Goal: Task Accomplishment & Management: Use online tool/utility

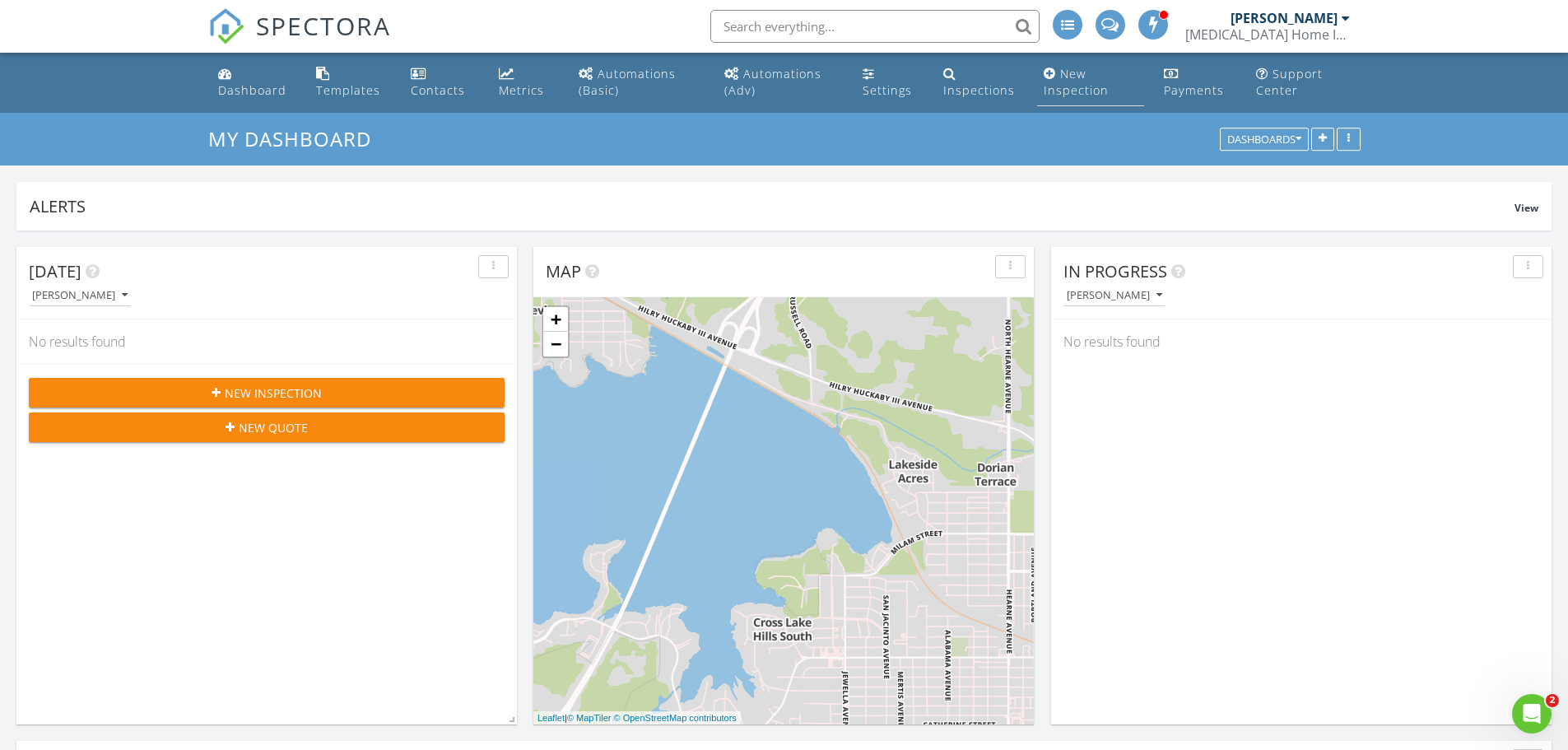
click at [1080, 80] on div "New Inspection" at bounding box center [1076, 81] width 65 height 32
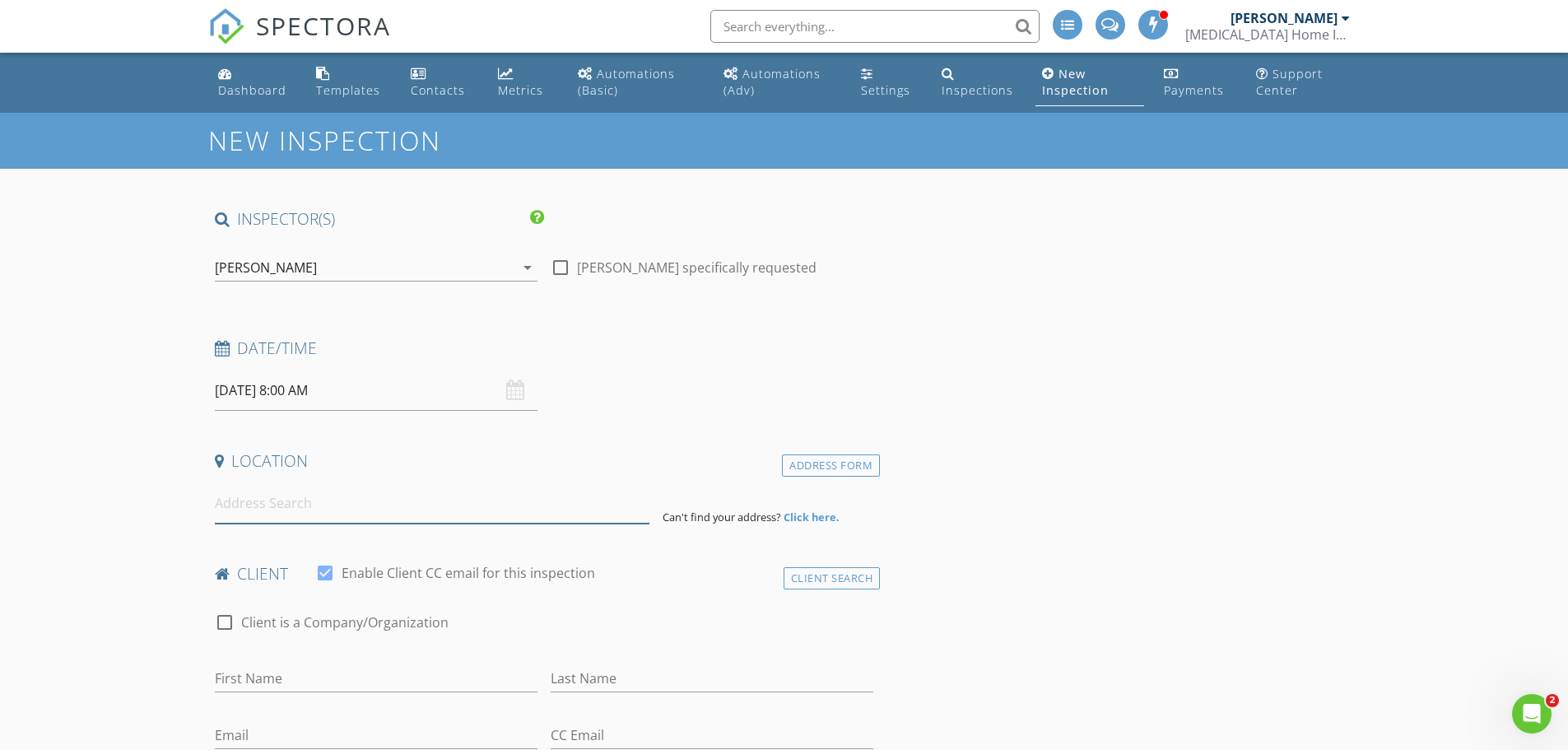
click at [316, 498] on input at bounding box center [432, 503] width 435 height 40
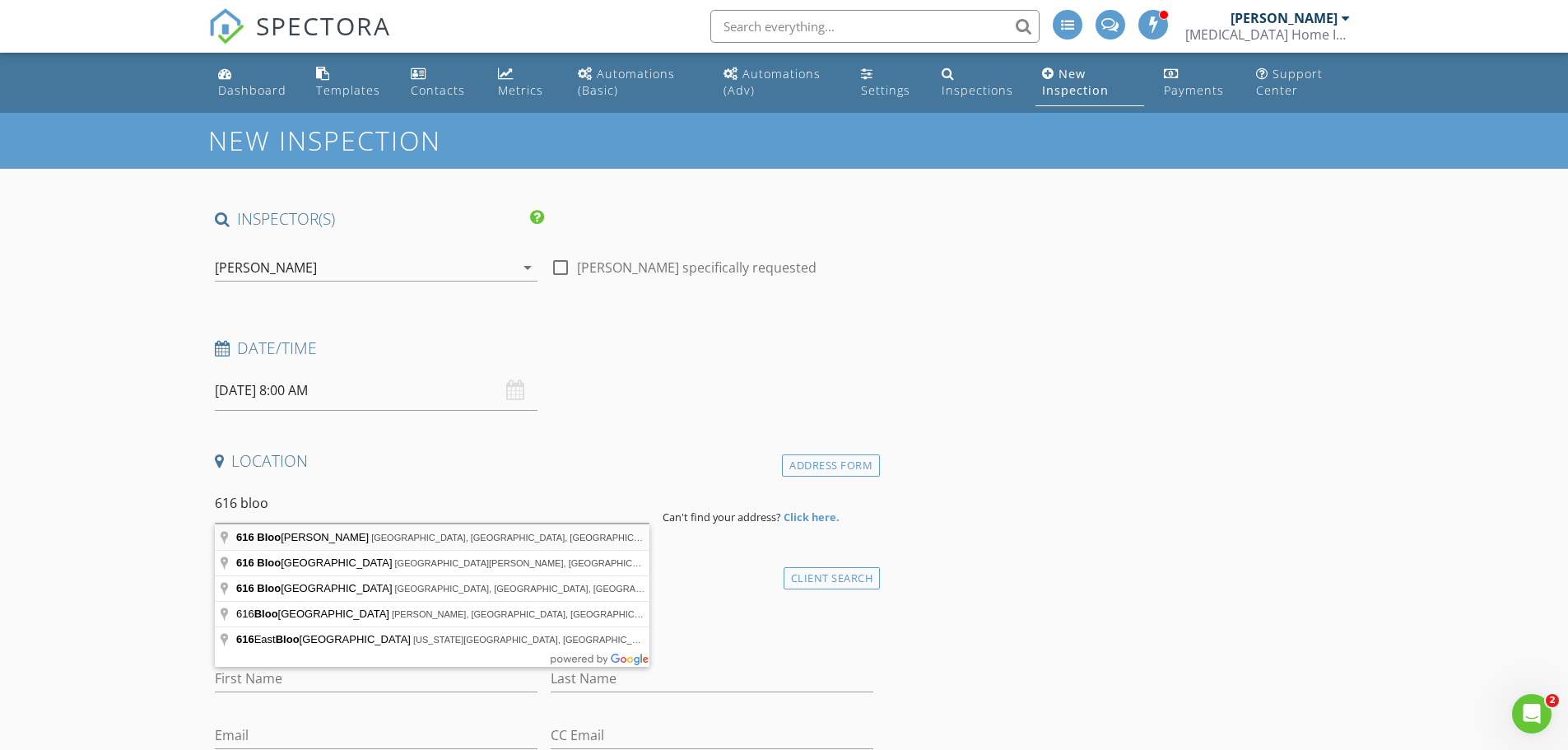
type input "[STREET_ADDRESS]"
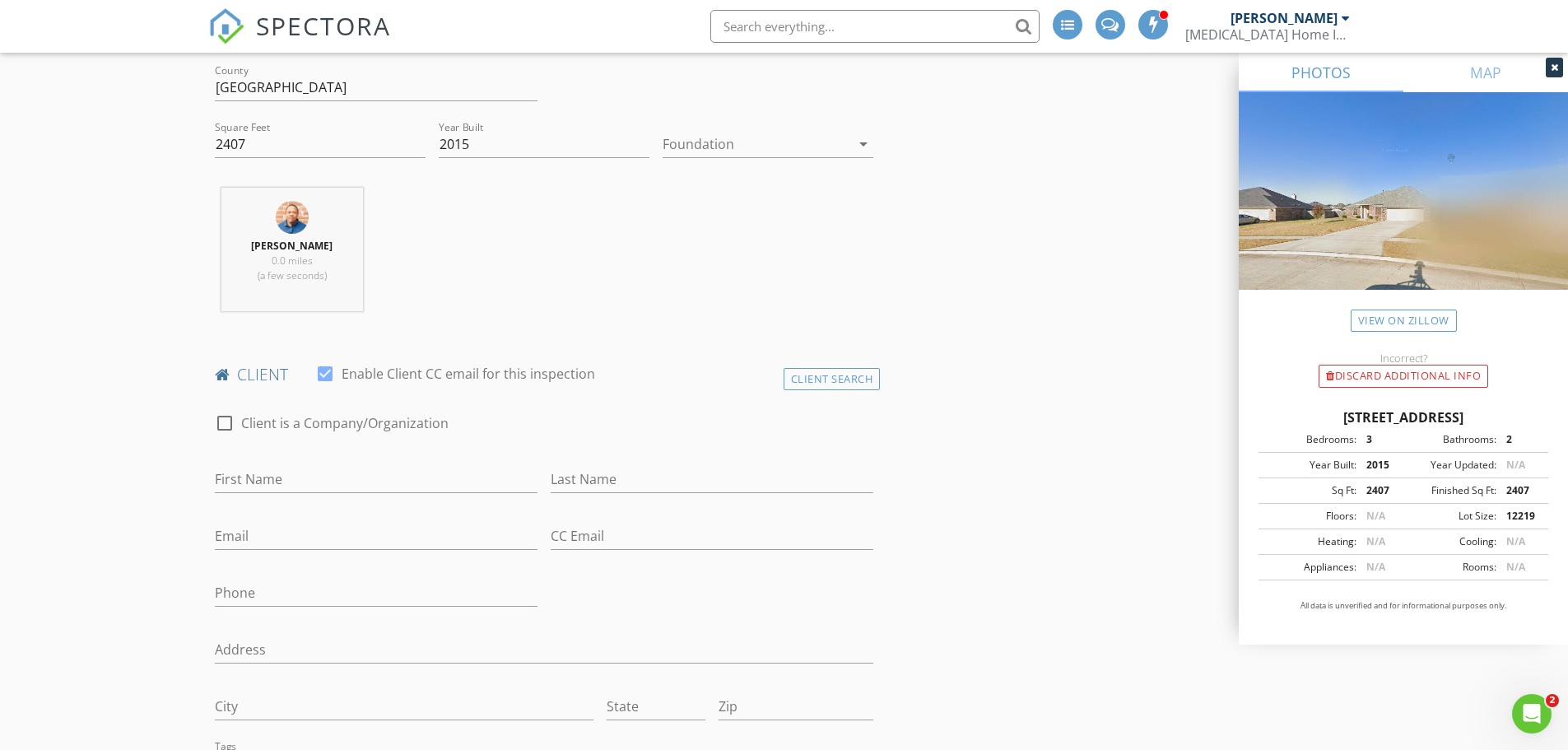
scroll to position [576, 0]
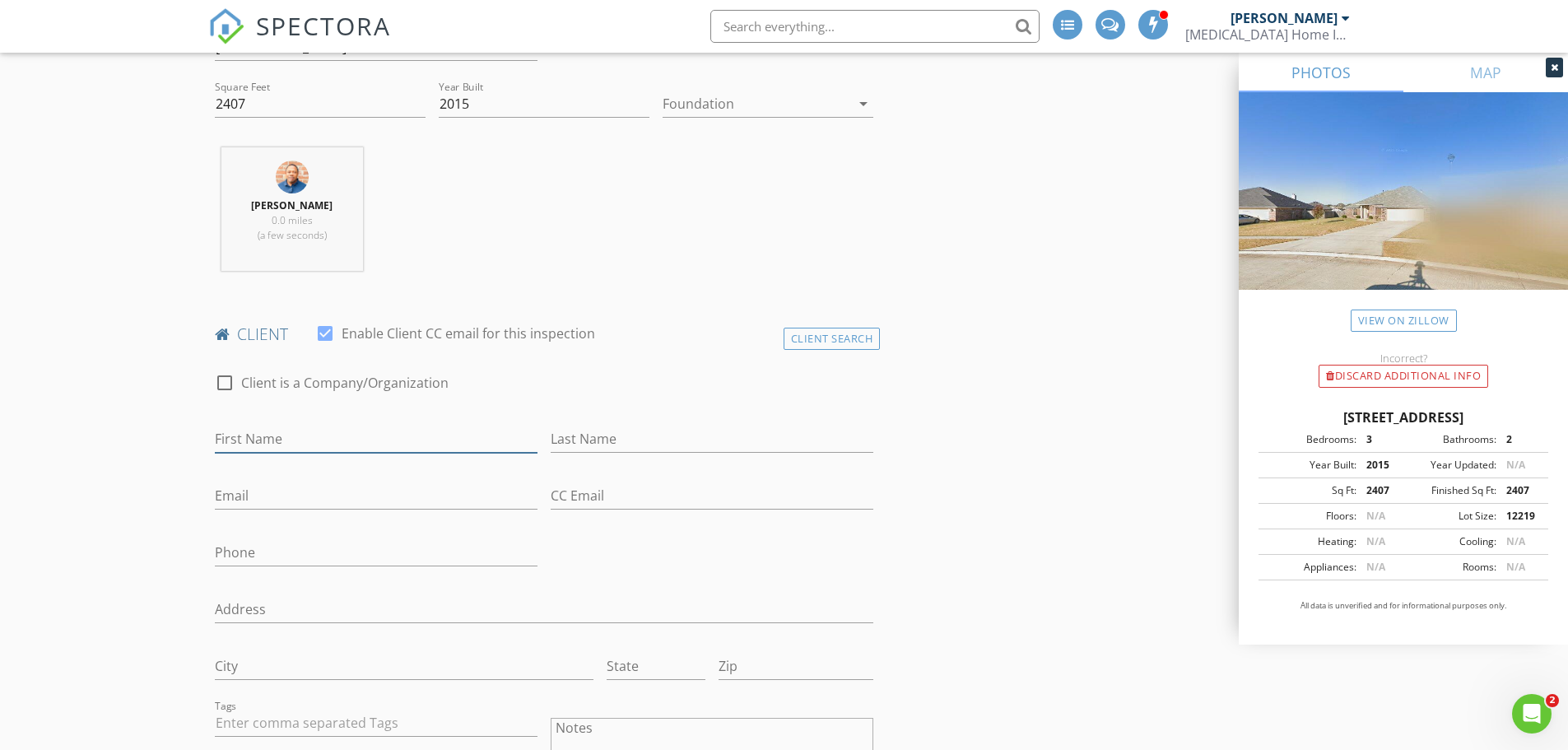
click at [313, 430] on input "First Name" at bounding box center [375, 438] width 322 height 27
type input "[PERSON_NAME]"
click at [343, 477] on div "Email" at bounding box center [375, 499] width 322 height 54
click at [343, 504] on input "Email" at bounding box center [375, 495] width 322 height 27
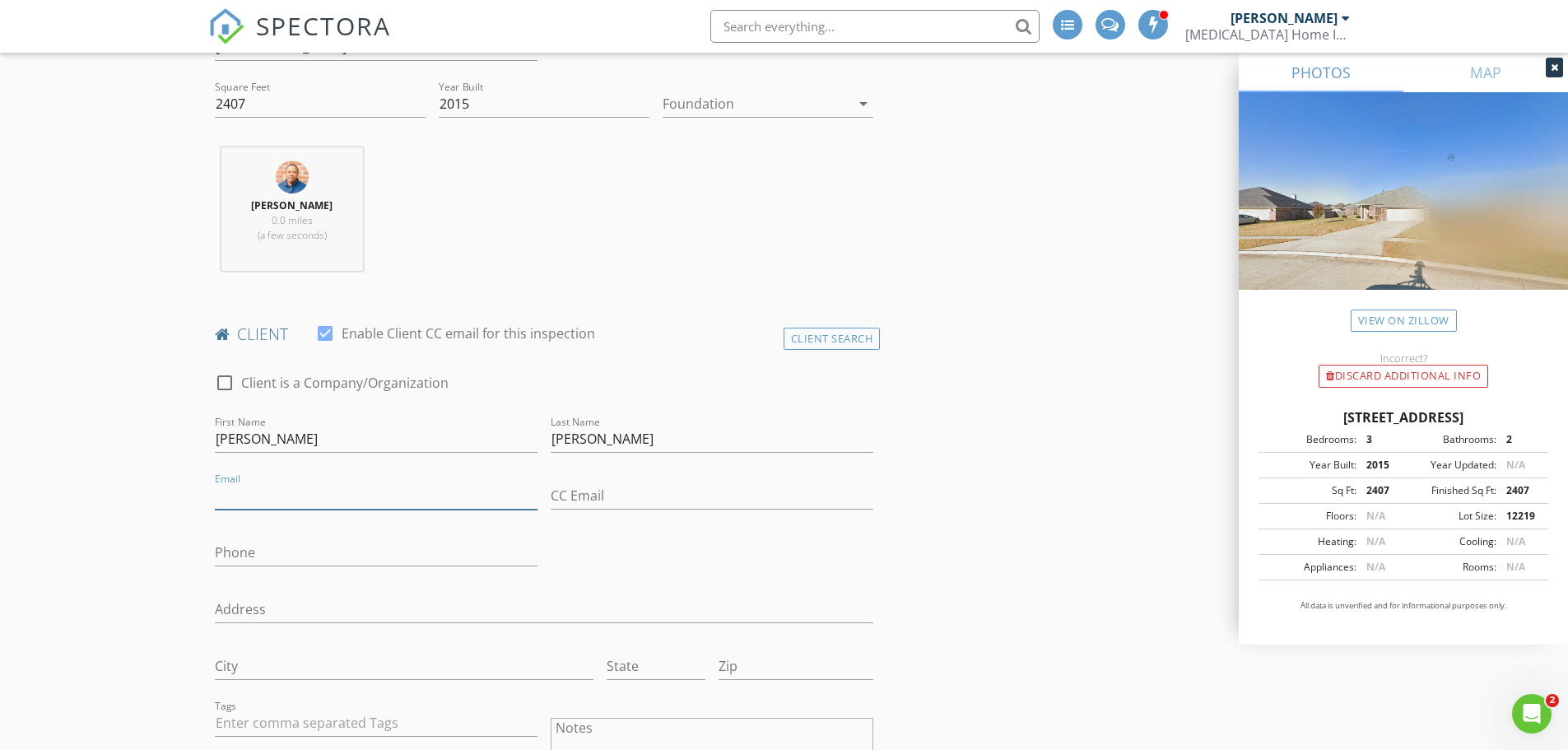
type input "[EMAIL_ADDRESS][DOMAIN_NAME]"
type input "Ste 1300"
type input "[EMAIL_ADDRESS][DOMAIN_NAME]"
type input "[PHONE_NUMBER]"
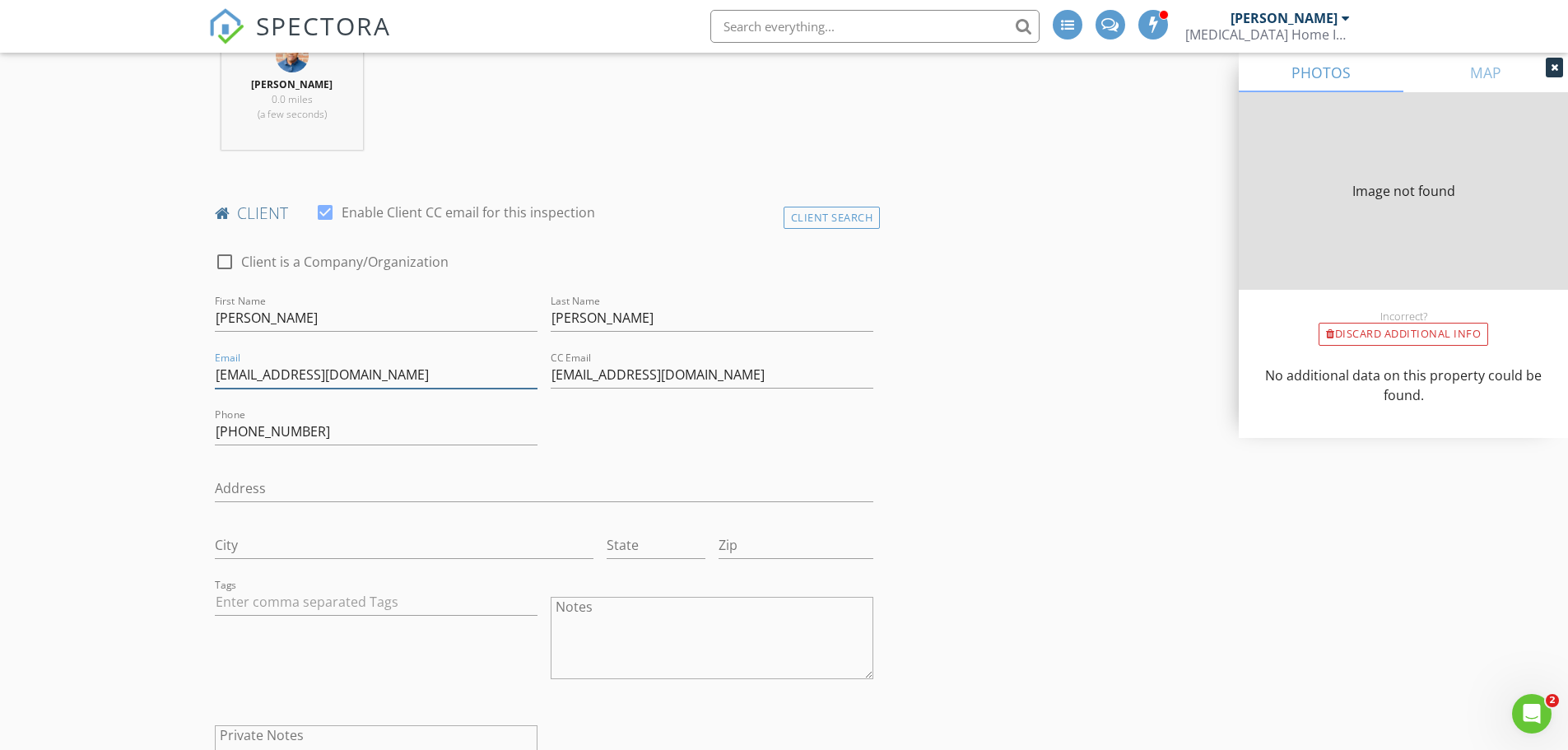
type input "2407"
type input "2015"
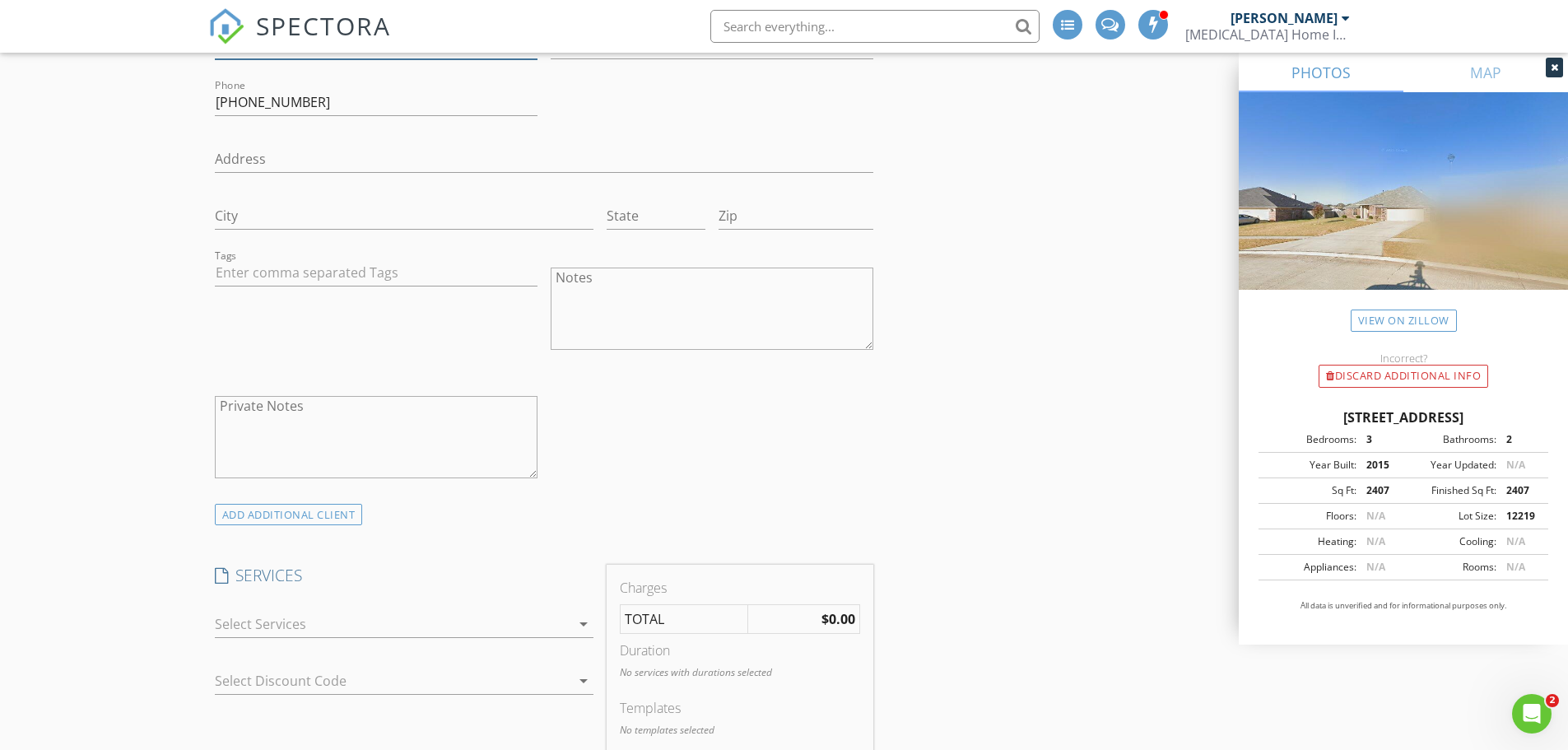
scroll to position [1109, 0]
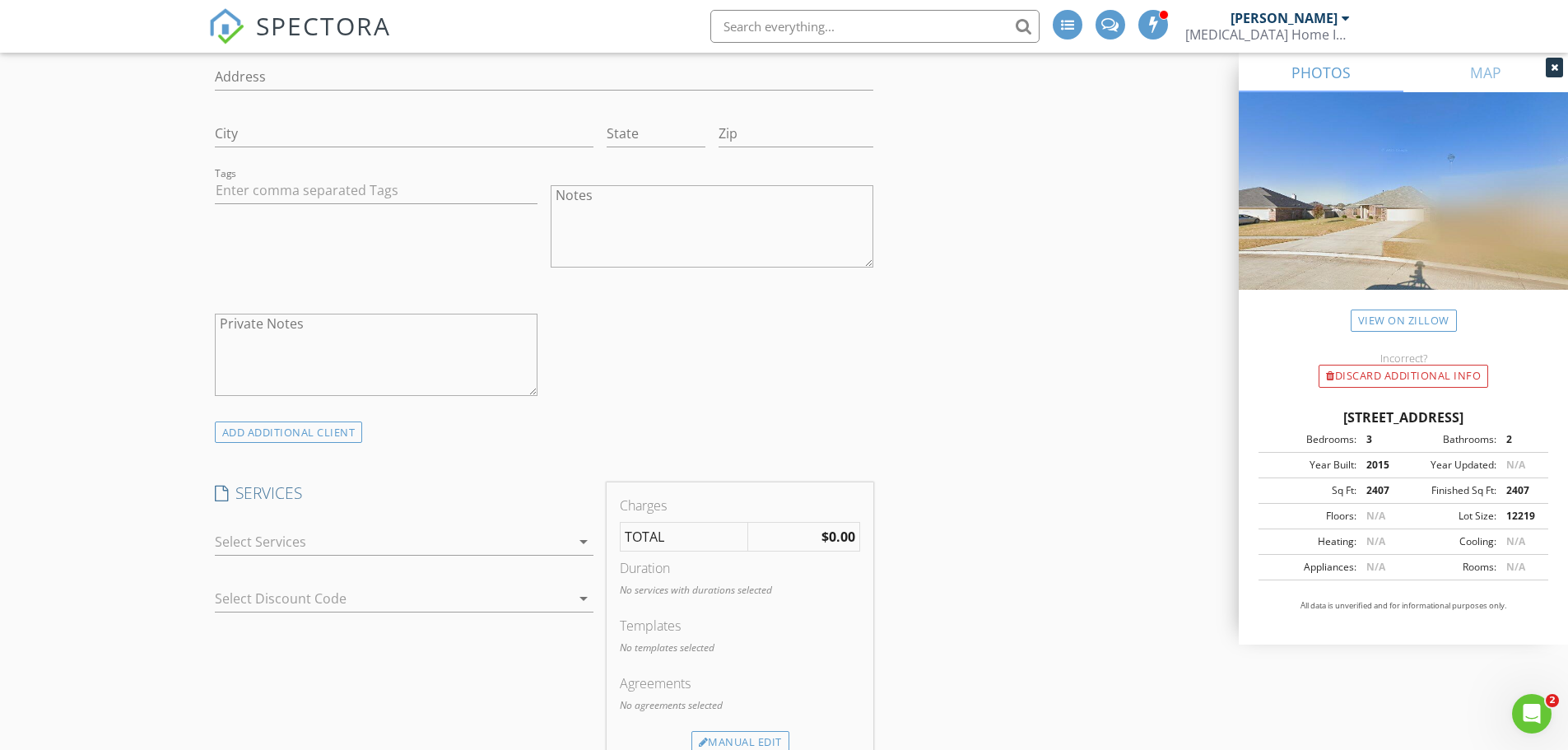
click at [538, 538] on div at bounding box center [392, 540] width 356 height 26
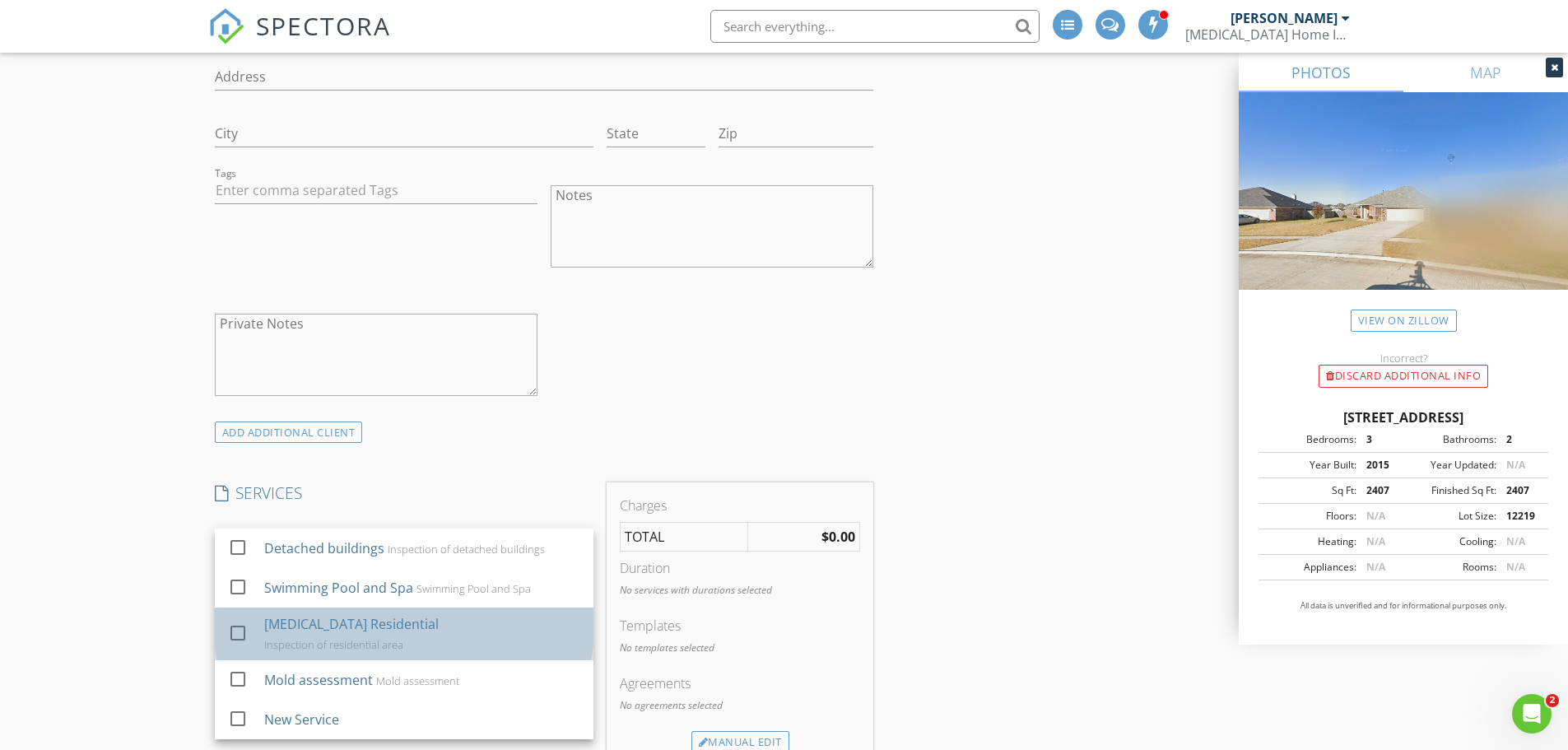
click at [402, 638] on div "Inspection of residential area" at bounding box center [333, 644] width 139 height 13
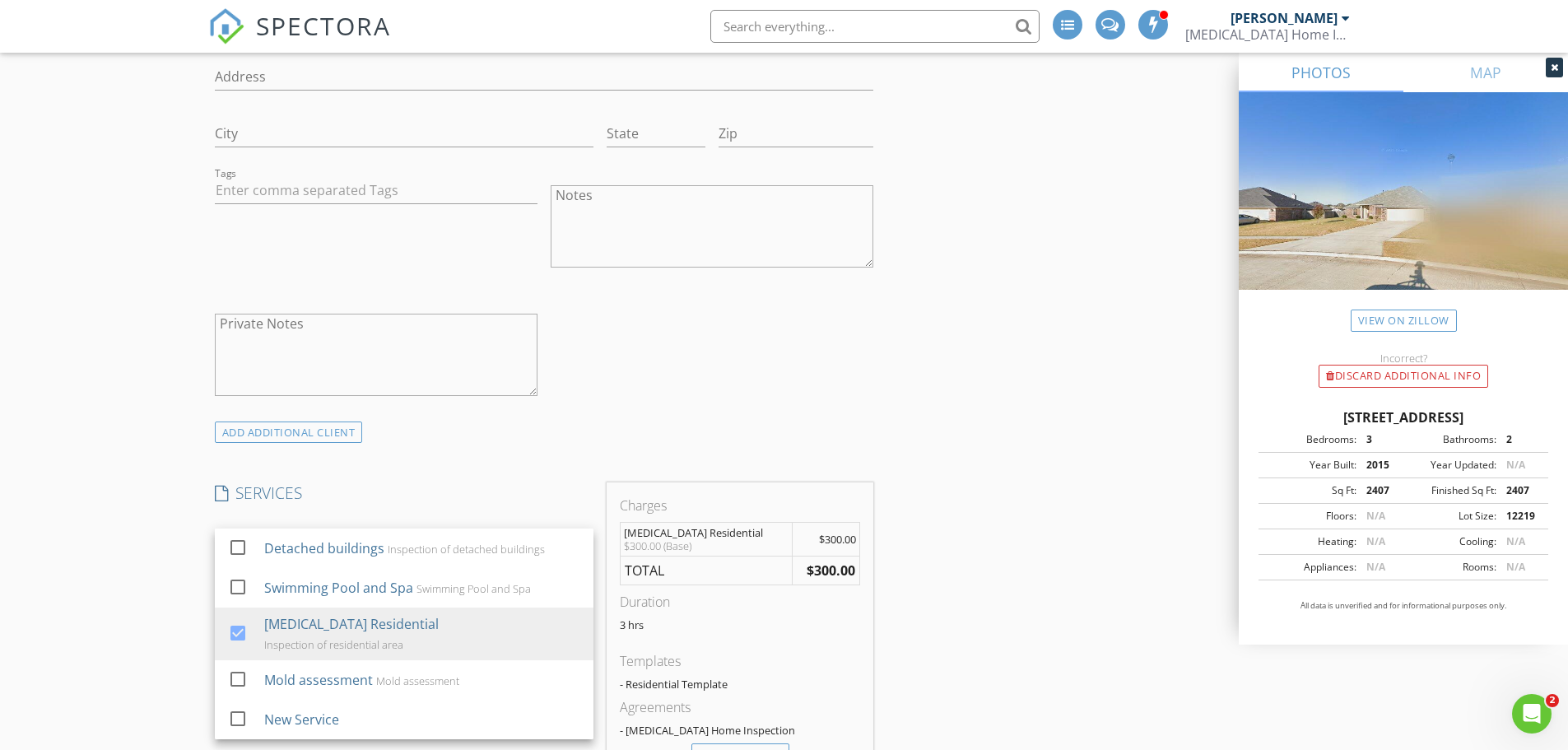
click at [965, 570] on div "INSPECTOR(S) check_box DAVID W HARRIS PRIMARY DAVID W HARRIS arrow_drop_down ch…" at bounding box center [784, 748] width 1152 height 3296
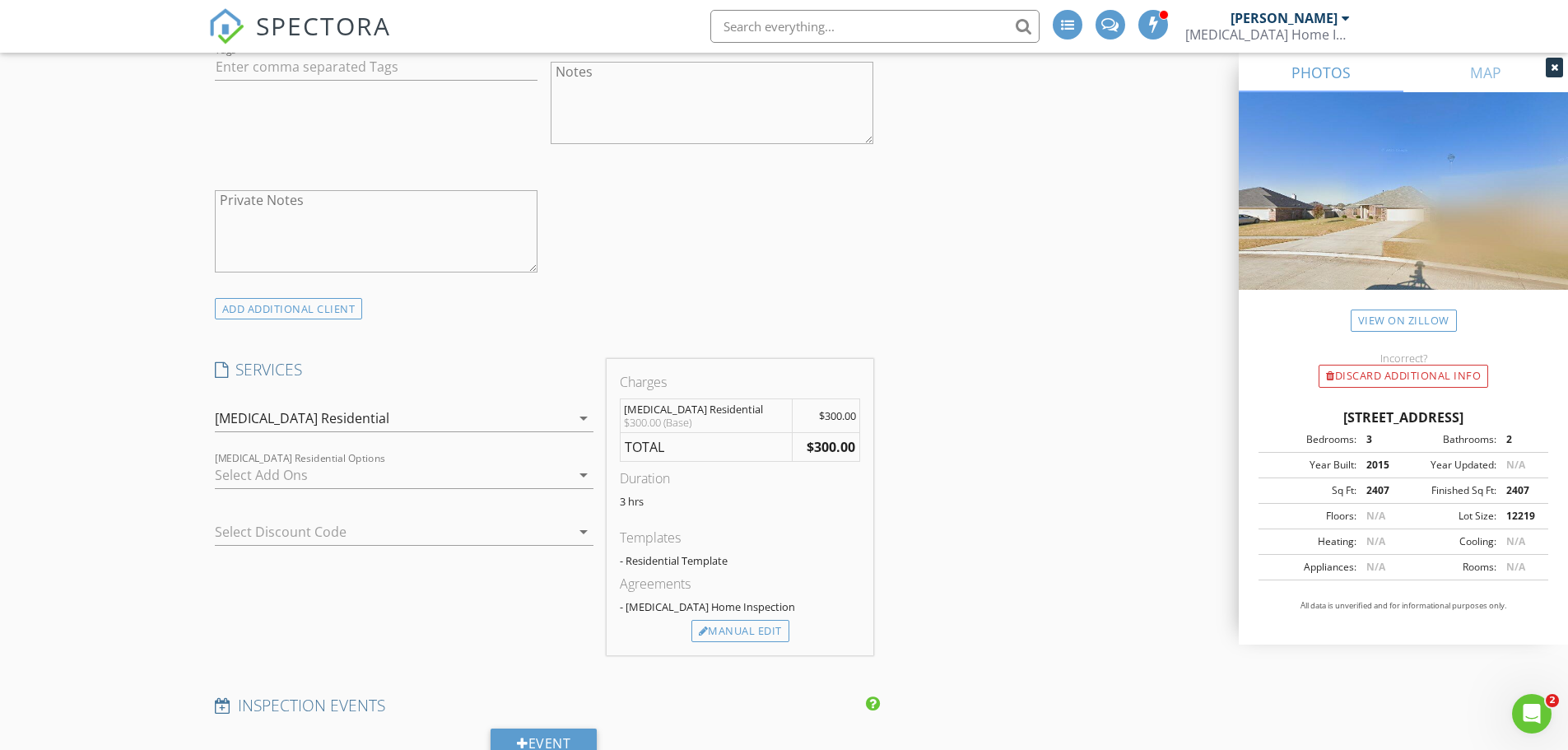
scroll to position [1273, 0]
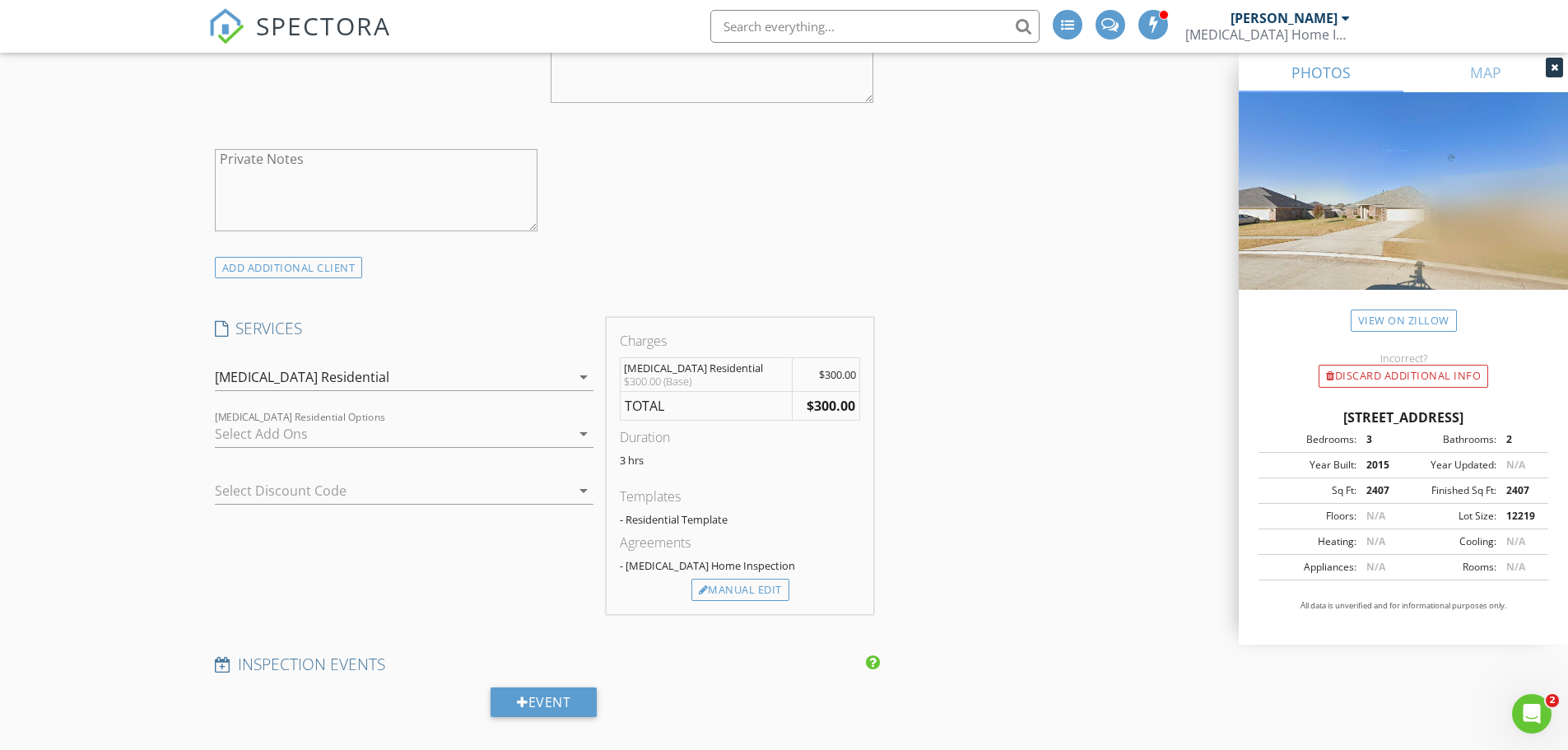
click at [381, 429] on div at bounding box center [392, 433] width 356 height 26
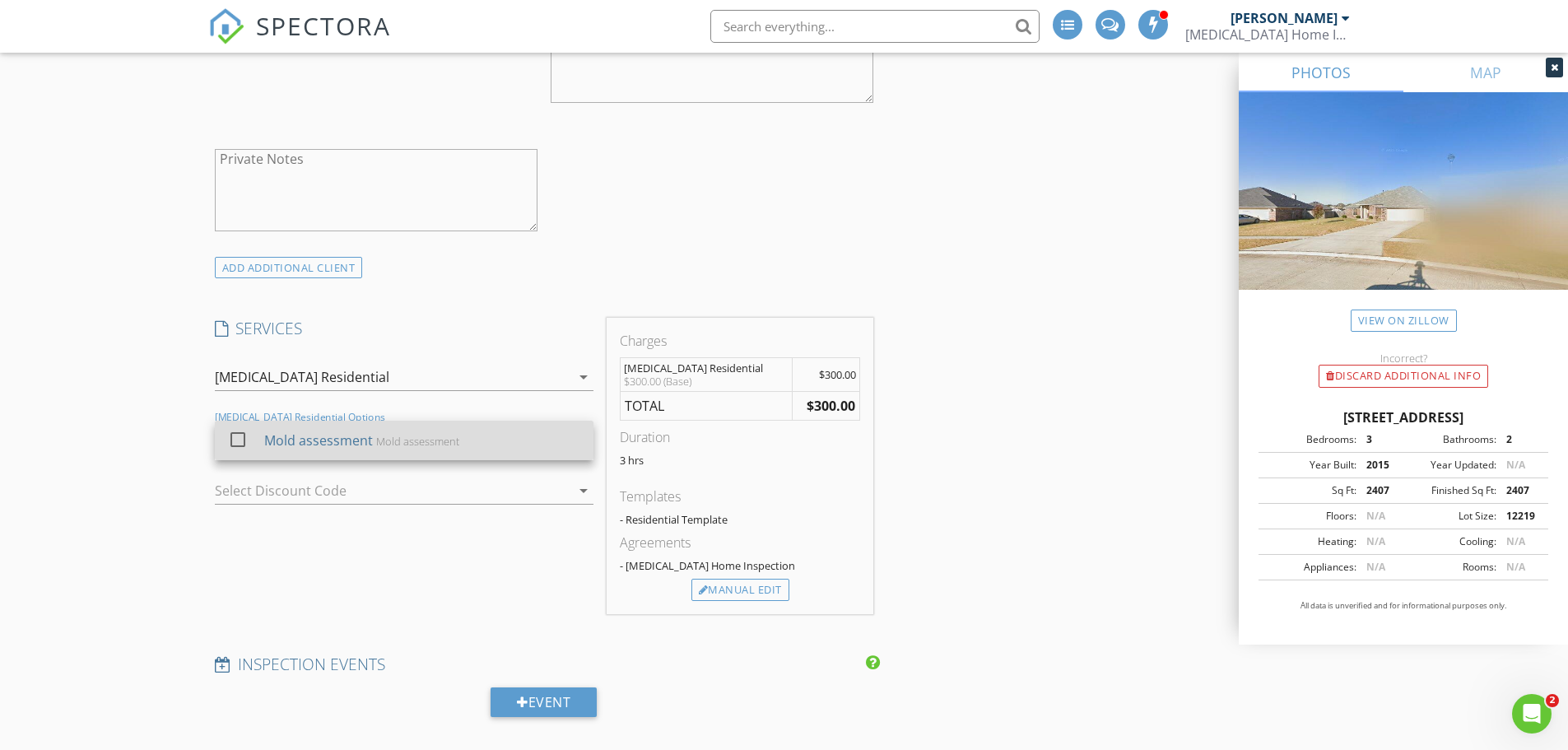
click at [241, 438] on div at bounding box center [238, 438] width 28 height 28
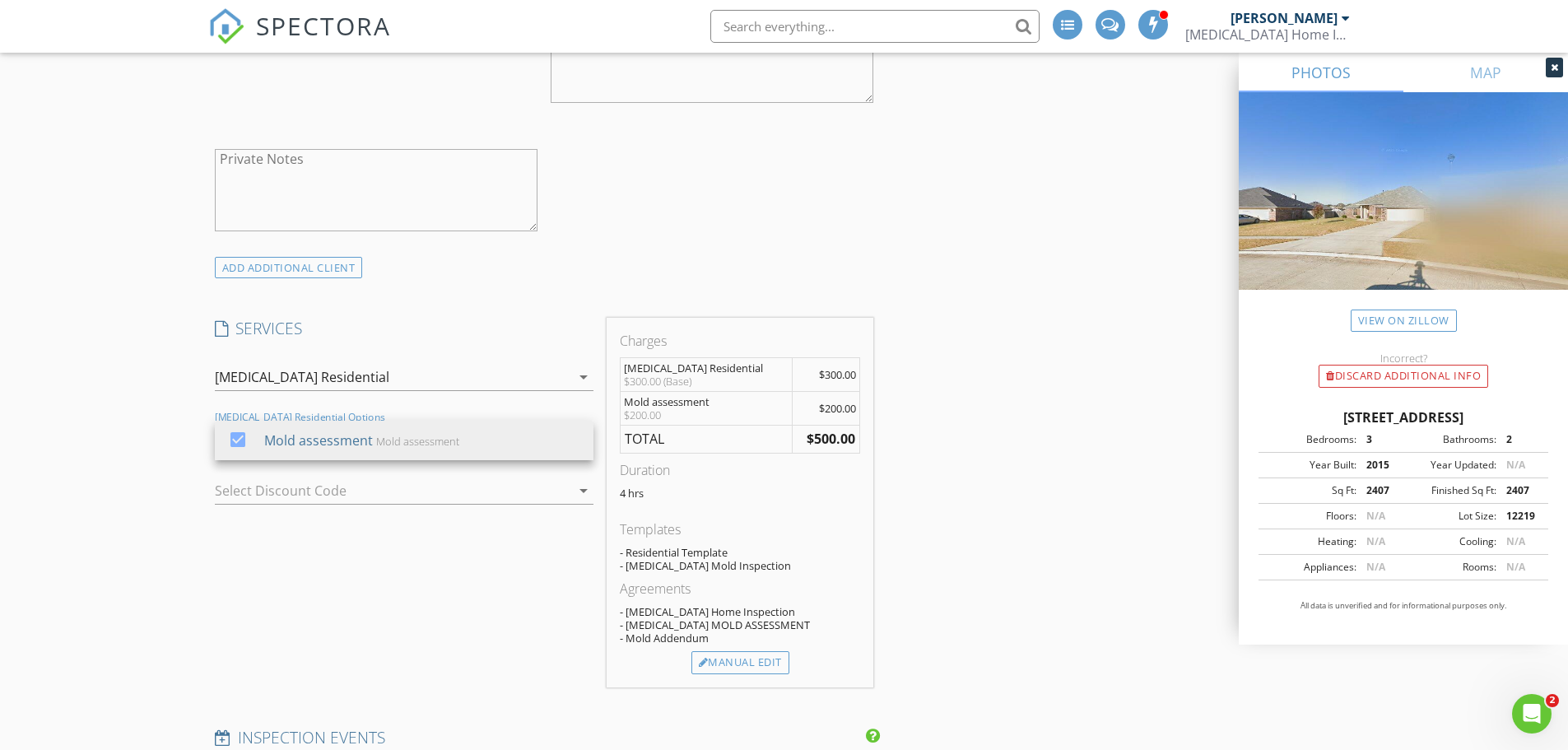
click at [385, 494] on div at bounding box center [381, 489] width 333 height 26
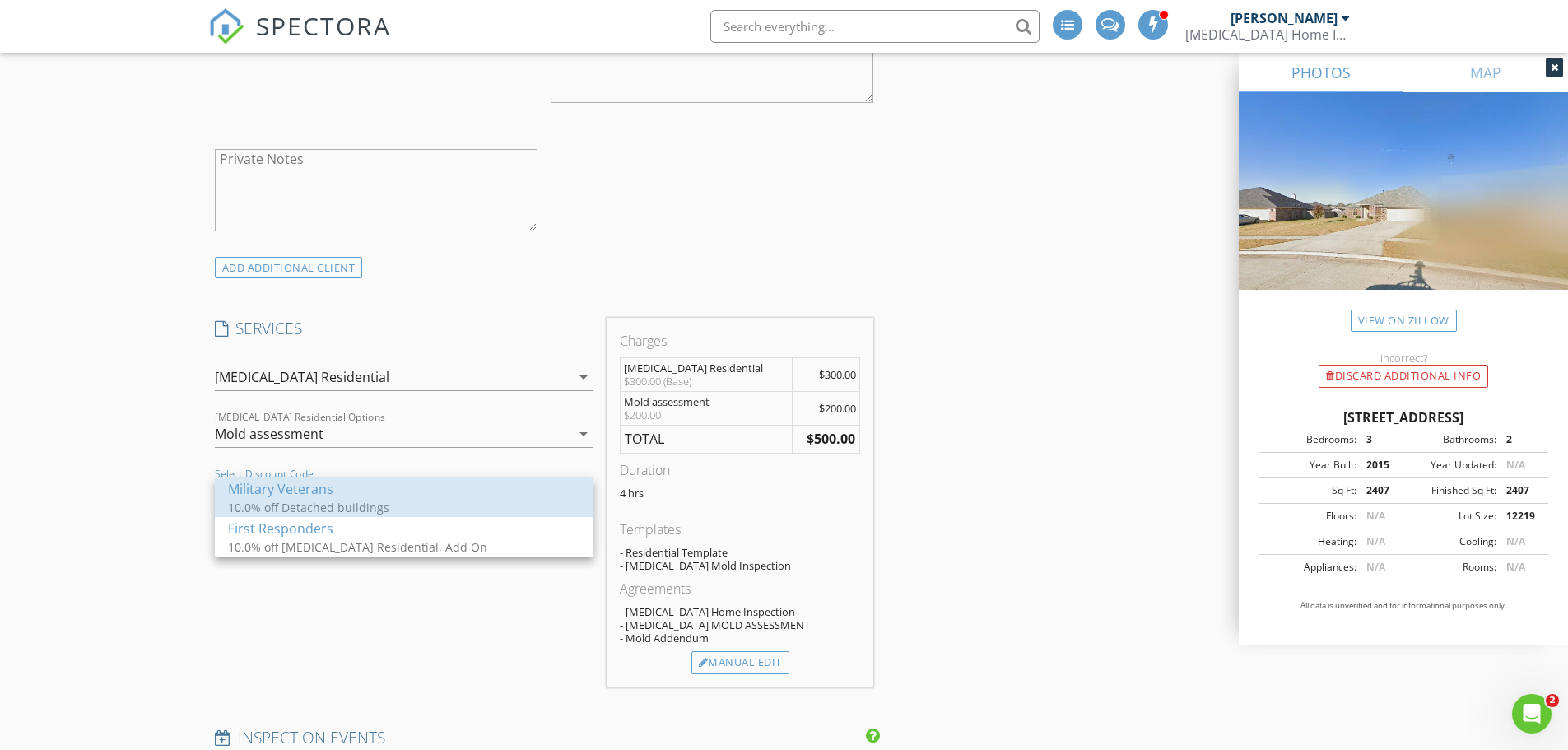
click at [385, 494] on div "Military Veterans" at bounding box center [404, 488] width 352 height 20
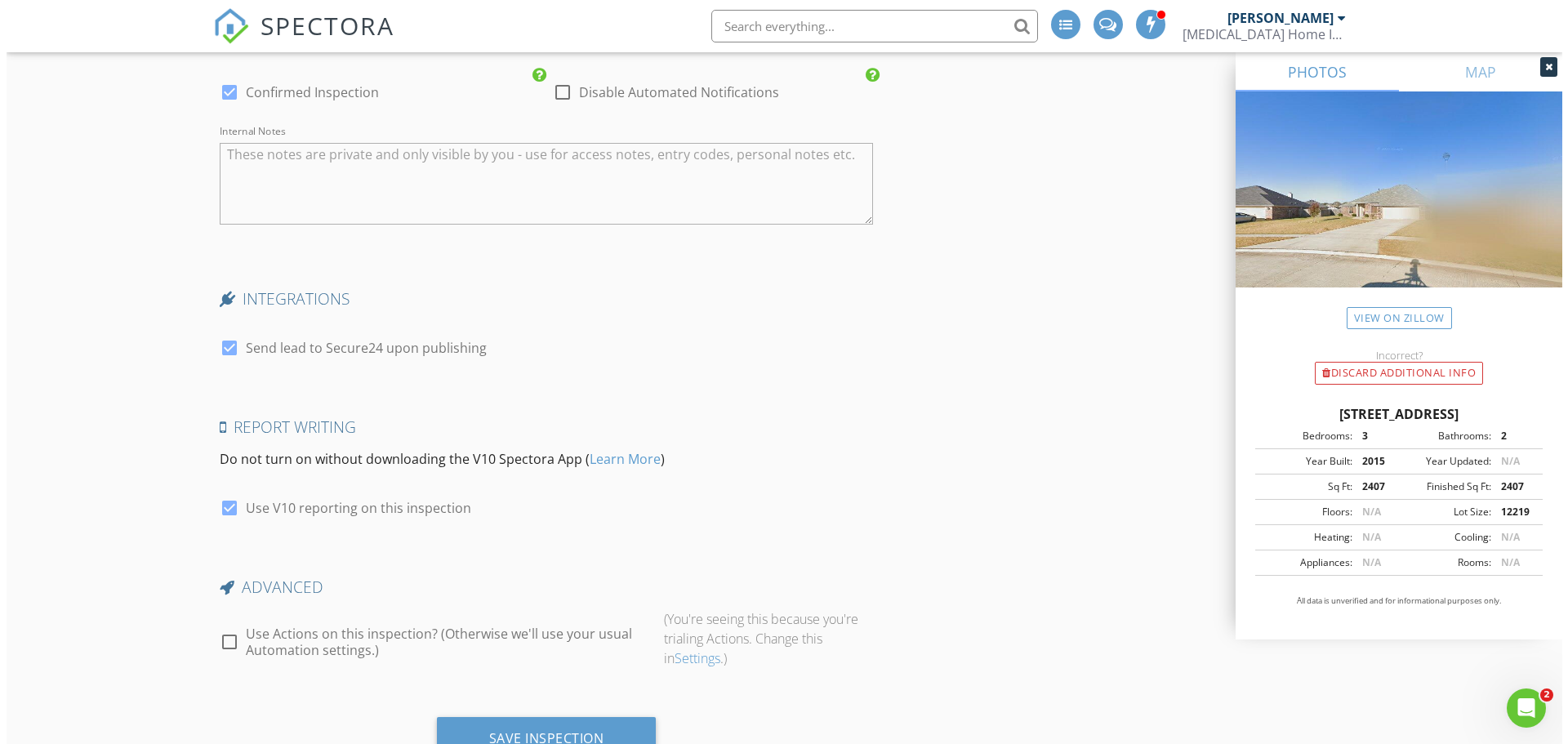
scroll to position [2813, 0]
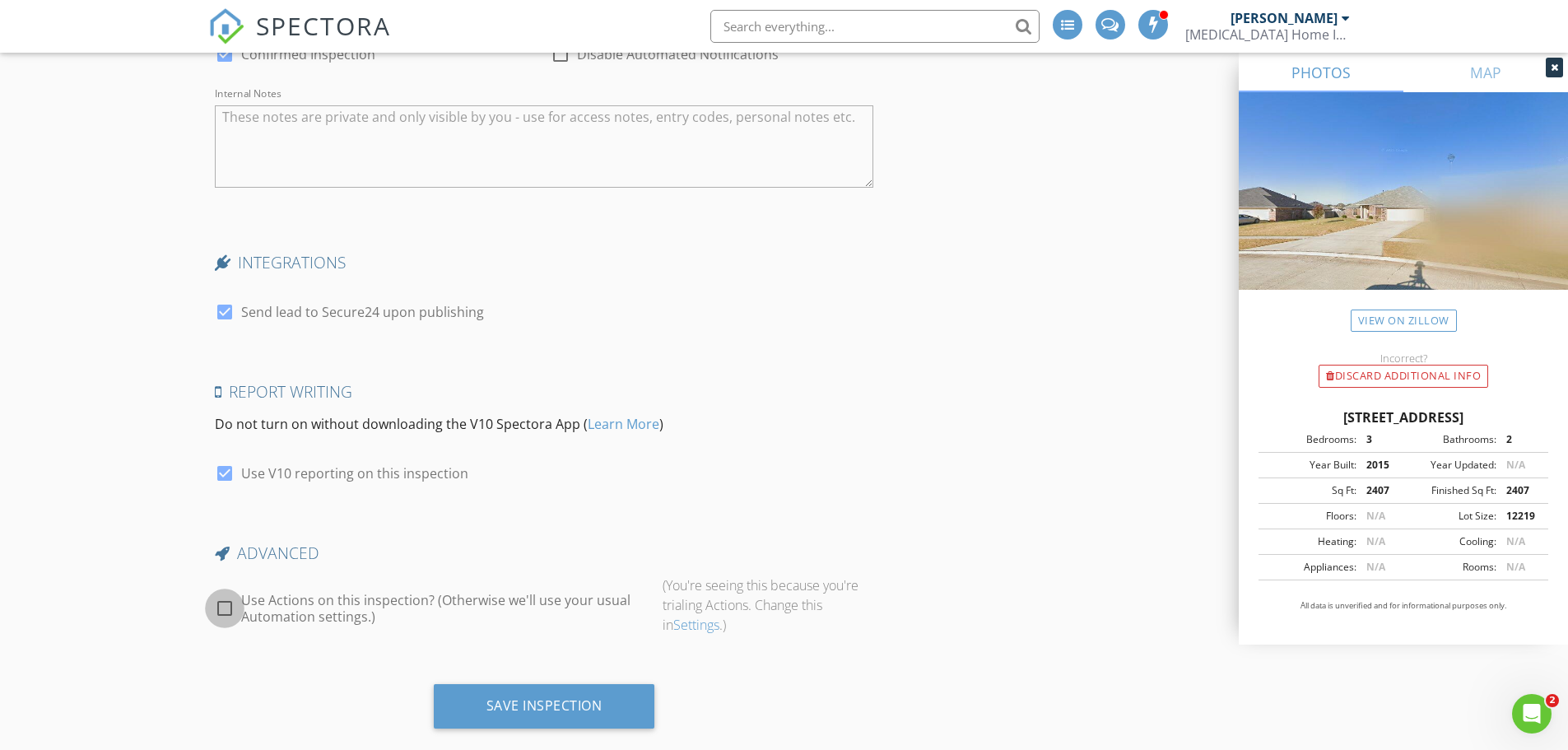
click at [226, 599] on div at bounding box center [224, 608] width 28 height 28
checkbox input "true"
click at [723, 606] on div "Preview Actions" at bounding box center [724, 610] width 124 height 23
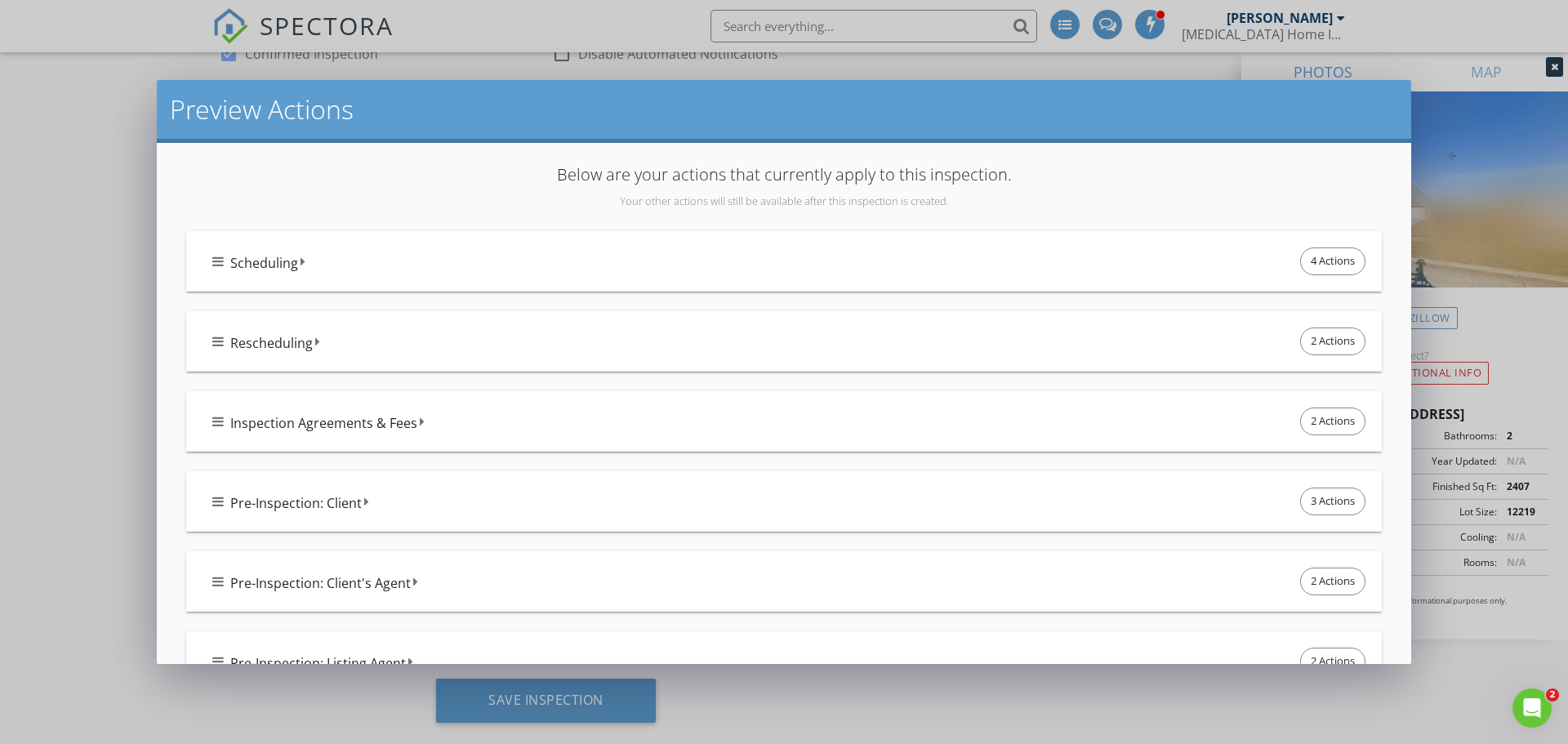
click at [472, 267] on div "Scheduling 4 Actions" at bounding box center [790, 261] width 1157 height 34
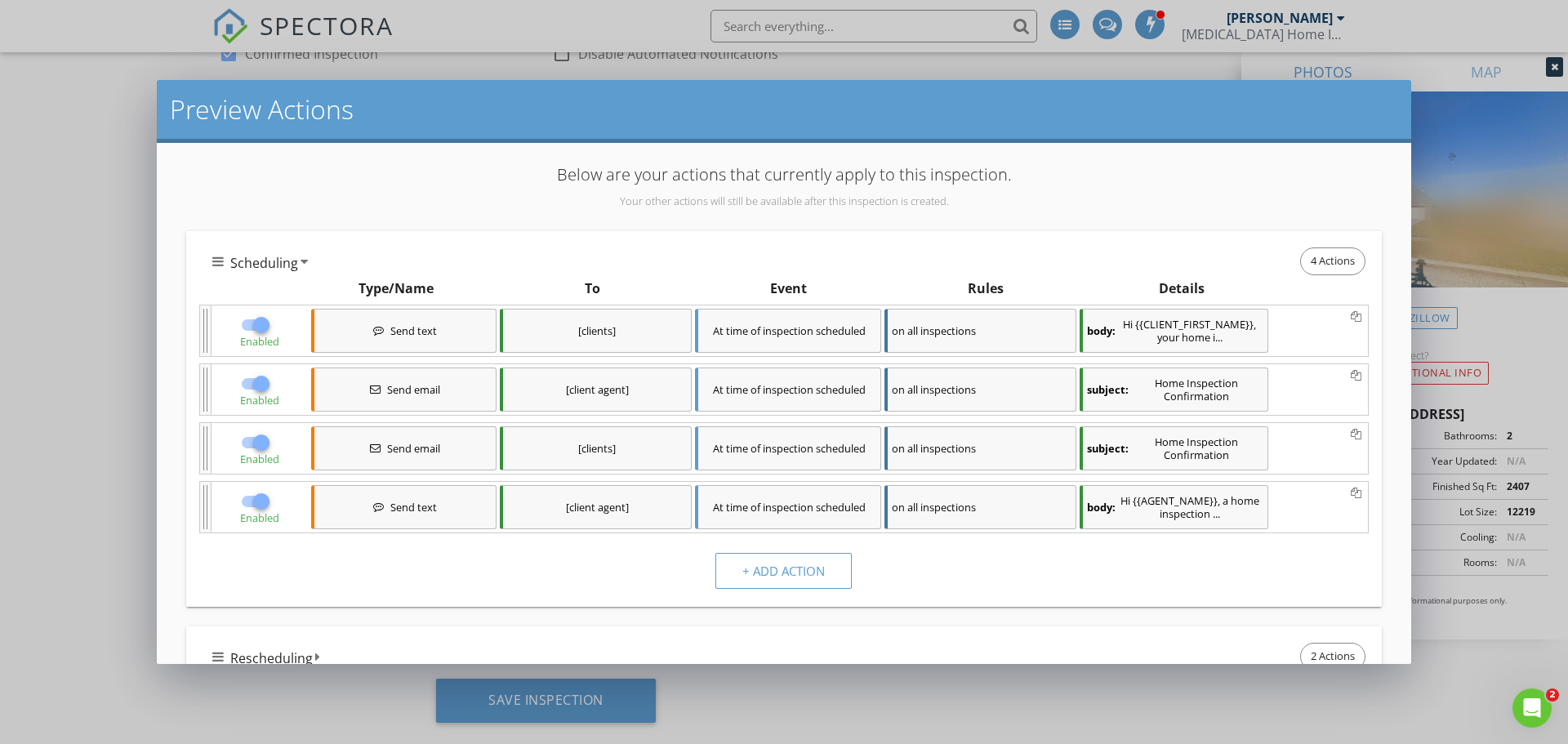
click at [459, 213] on div "Below are your actions that currently apply to this inspection. Your other acti…" at bounding box center [784, 193] width 1215 height 62
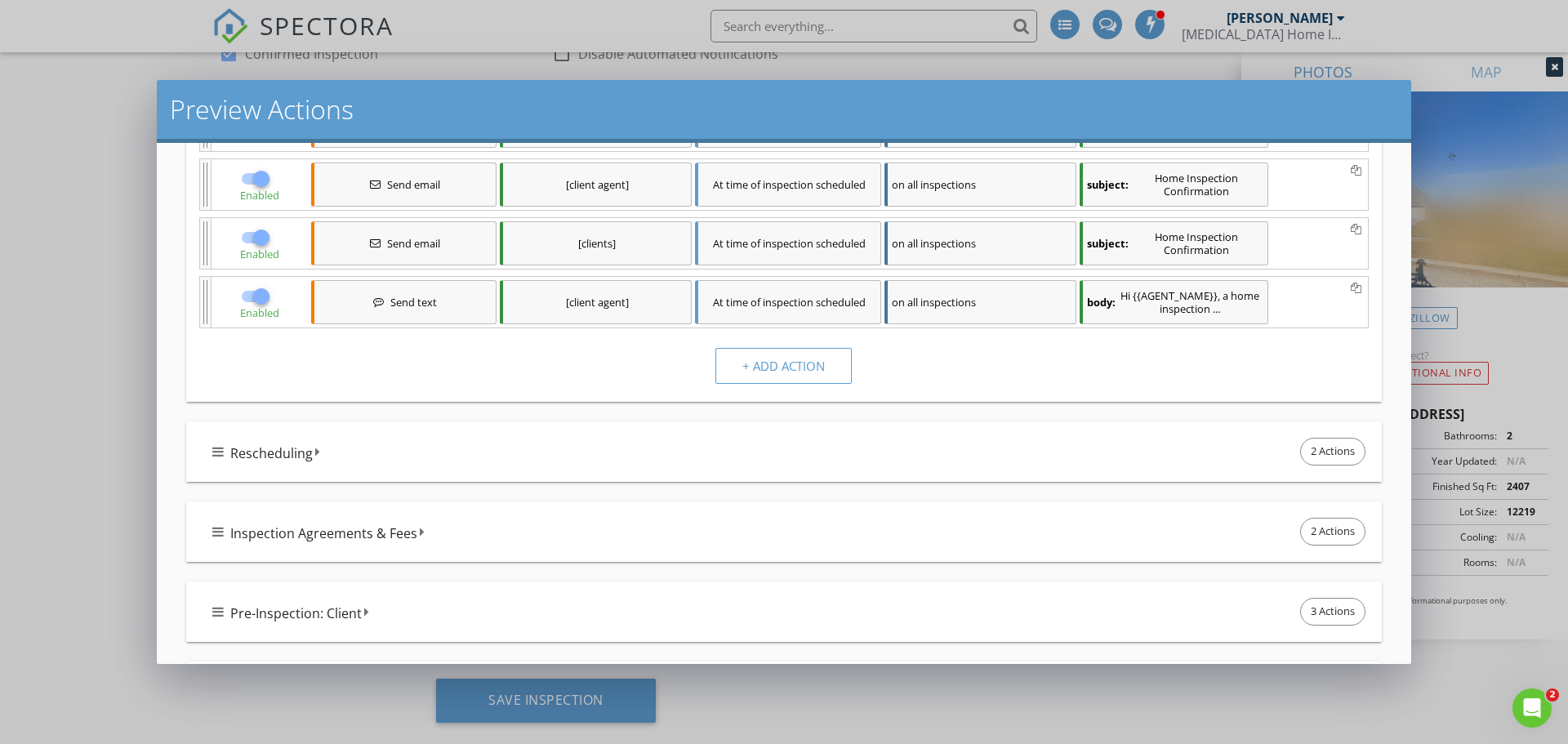
scroll to position [245, 0]
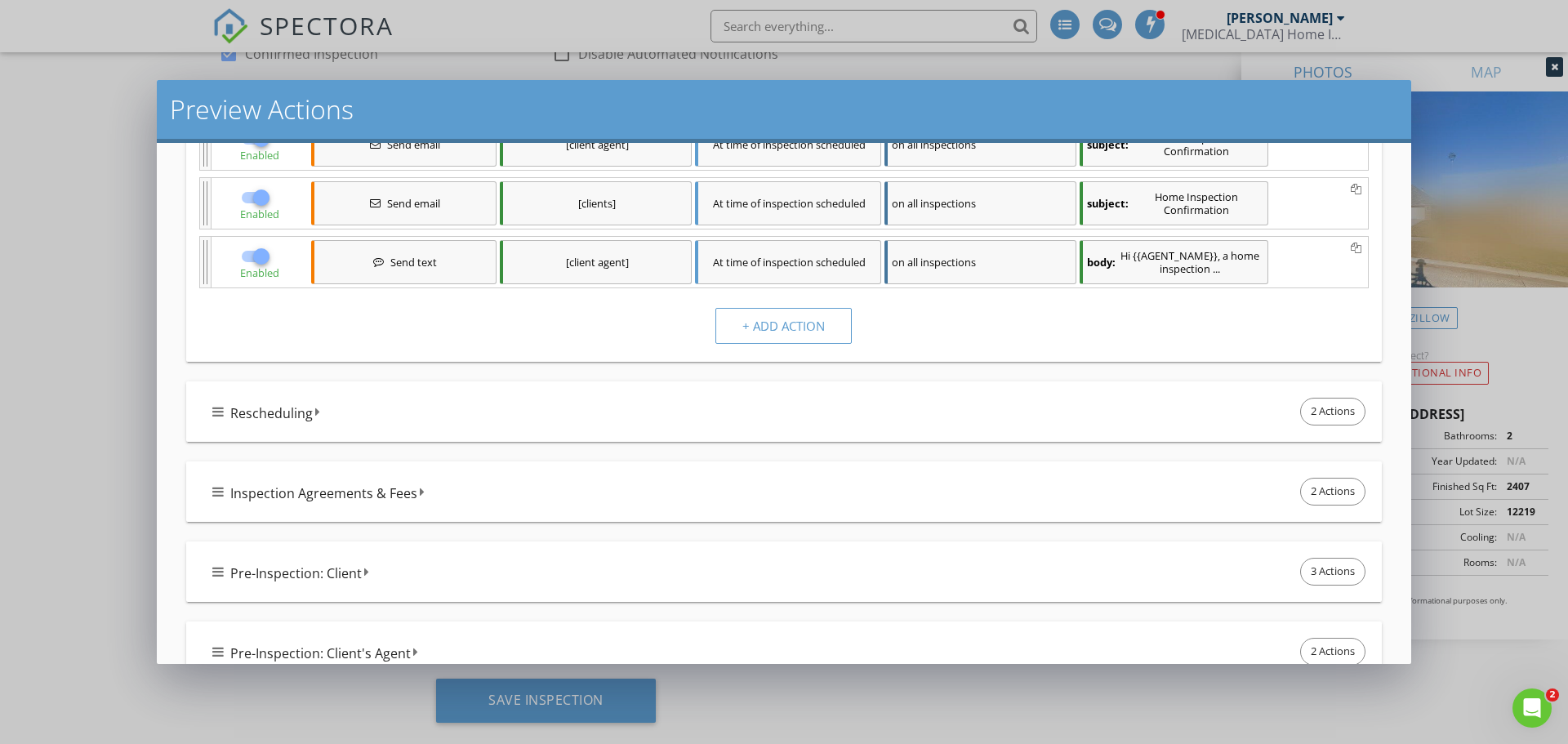
click at [681, 491] on div "Inspection Agreements & Fees 2 Actions" at bounding box center [790, 491] width 1157 height 34
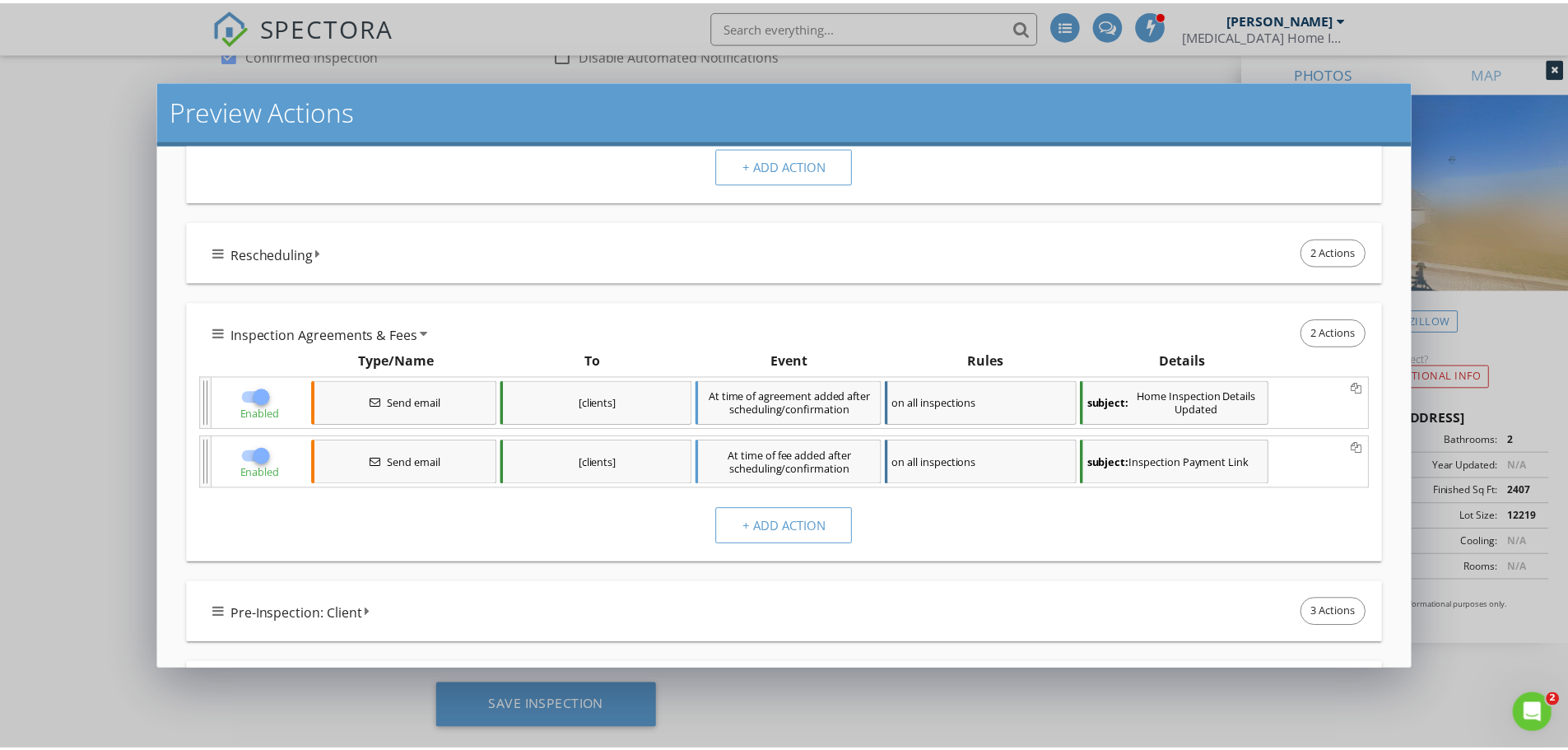
scroll to position [493, 0]
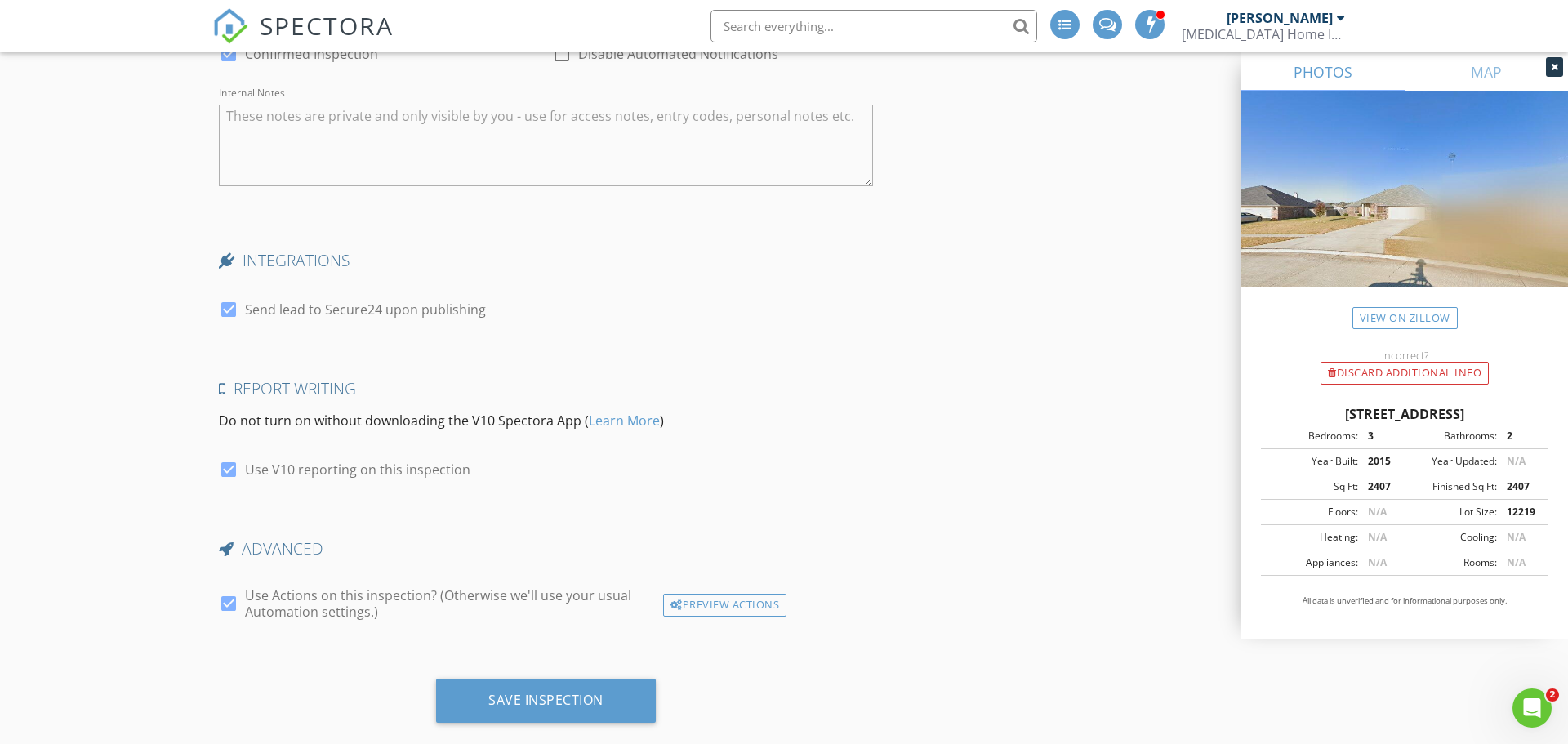
click at [1160, 697] on div at bounding box center [784, 372] width 1568 height 744
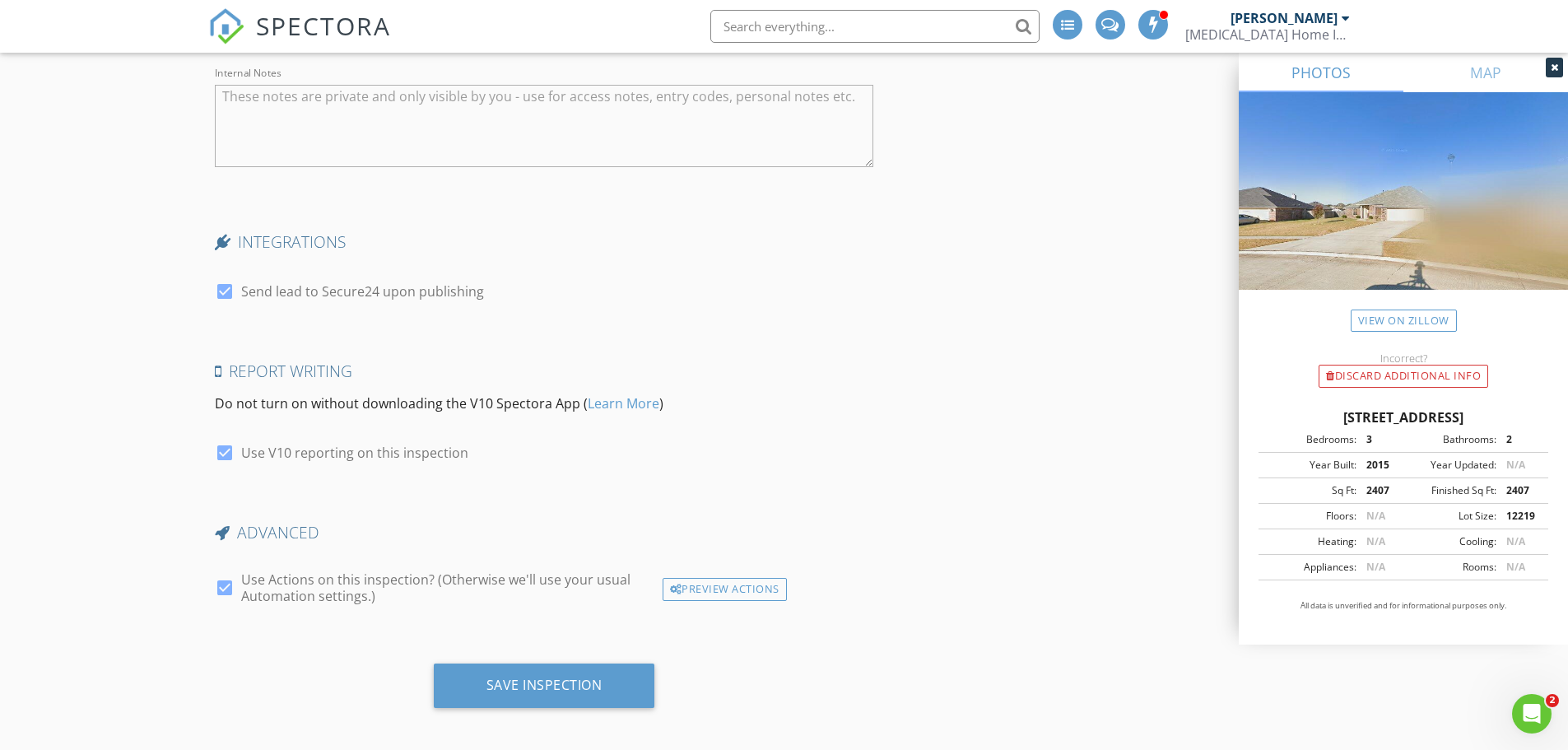
scroll to position [2866, 0]
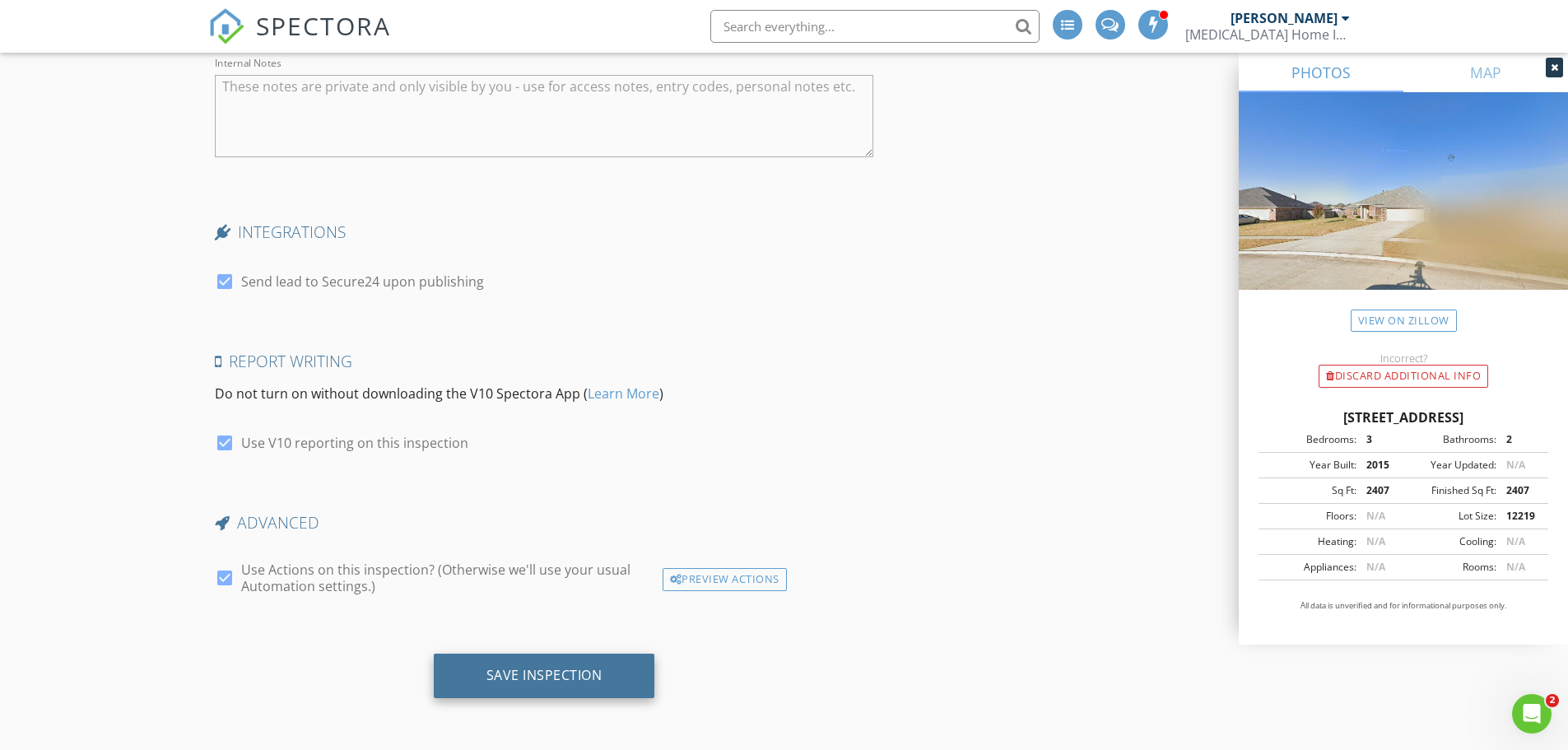
click at [571, 678] on div "Save Inspection" at bounding box center [544, 674] width 116 height 16
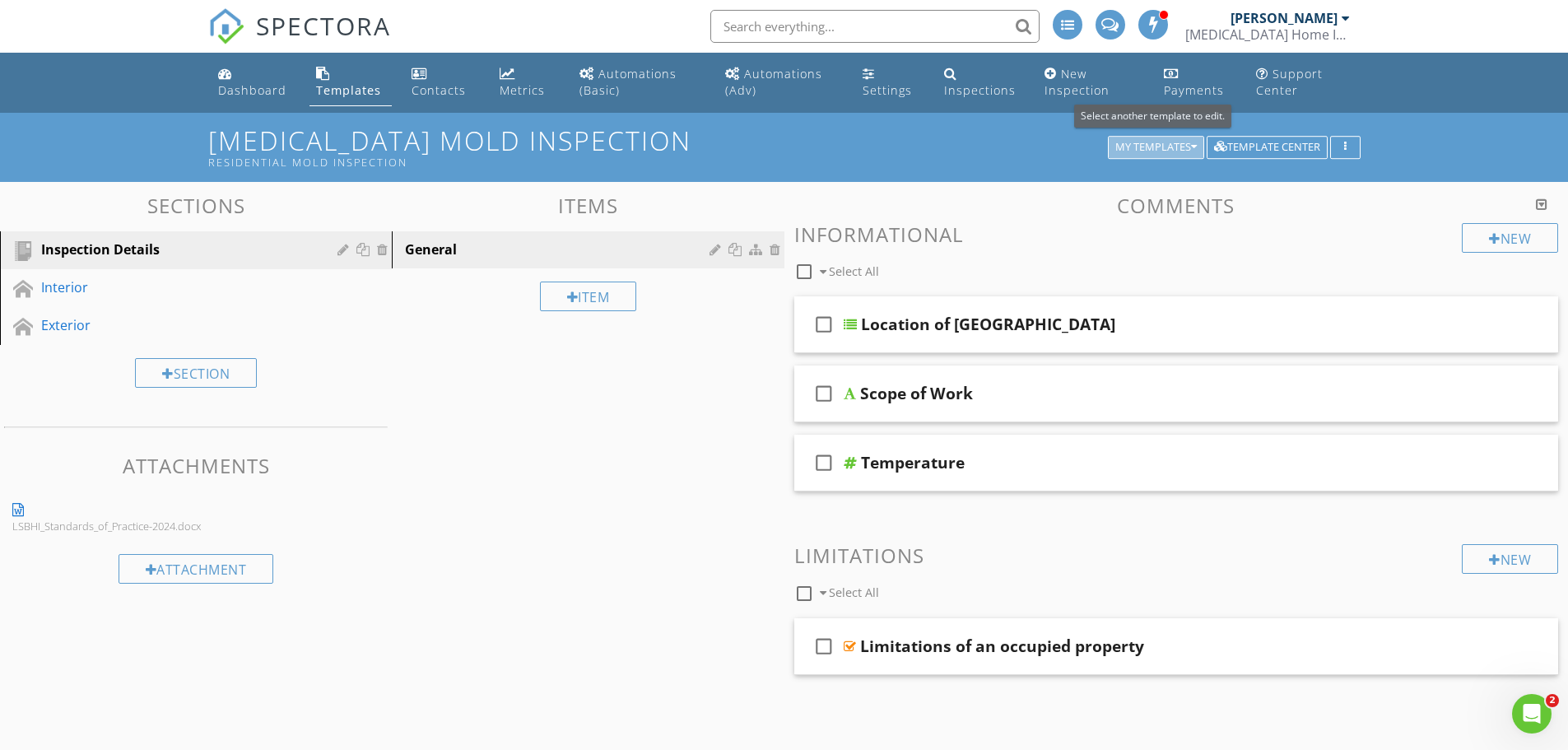
click at [1141, 143] on div "My Templates" at bounding box center [1155, 147] width 82 height 12
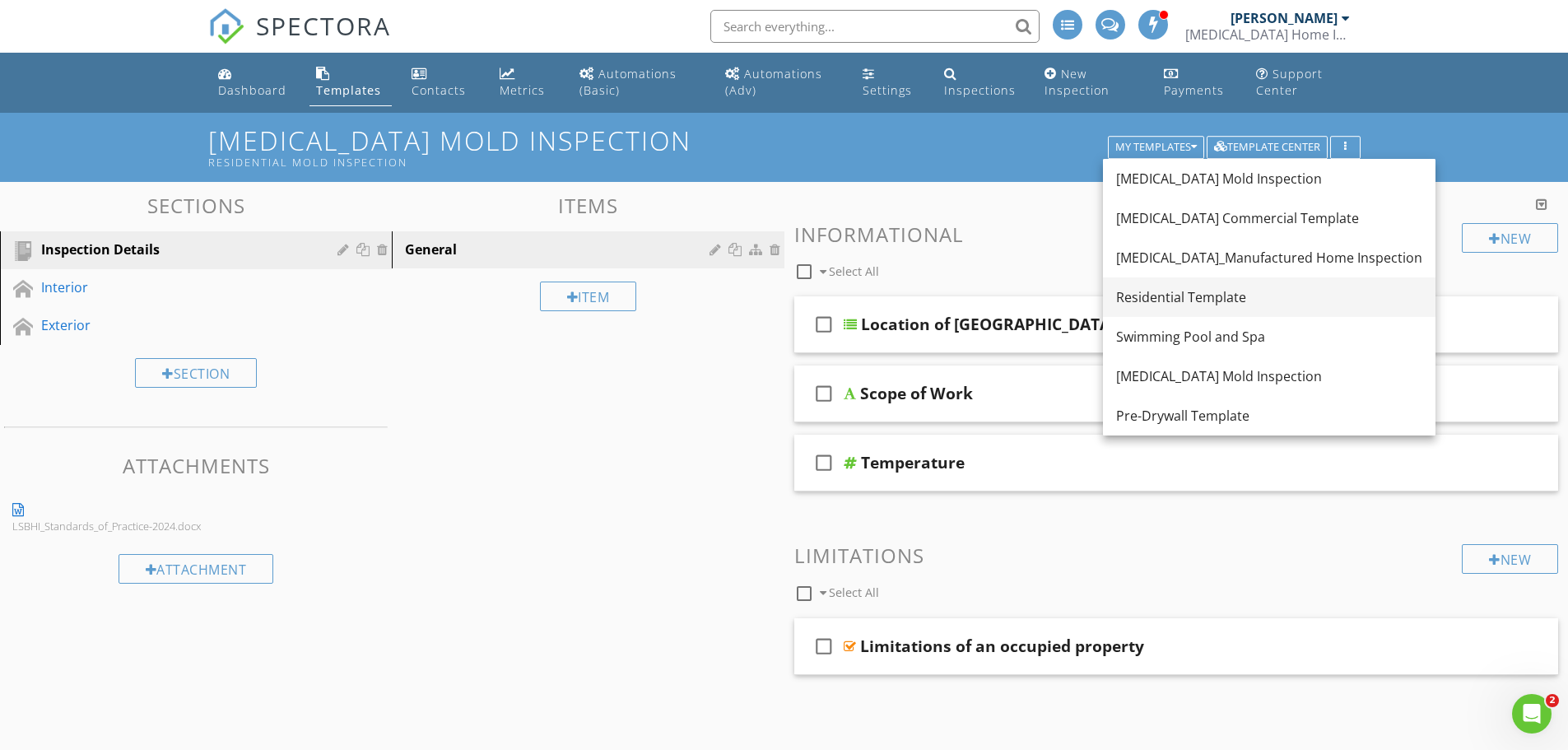
click at [1163, 291] on div "Residential Template" at bounding box center [1269, 297] width 306 height 20
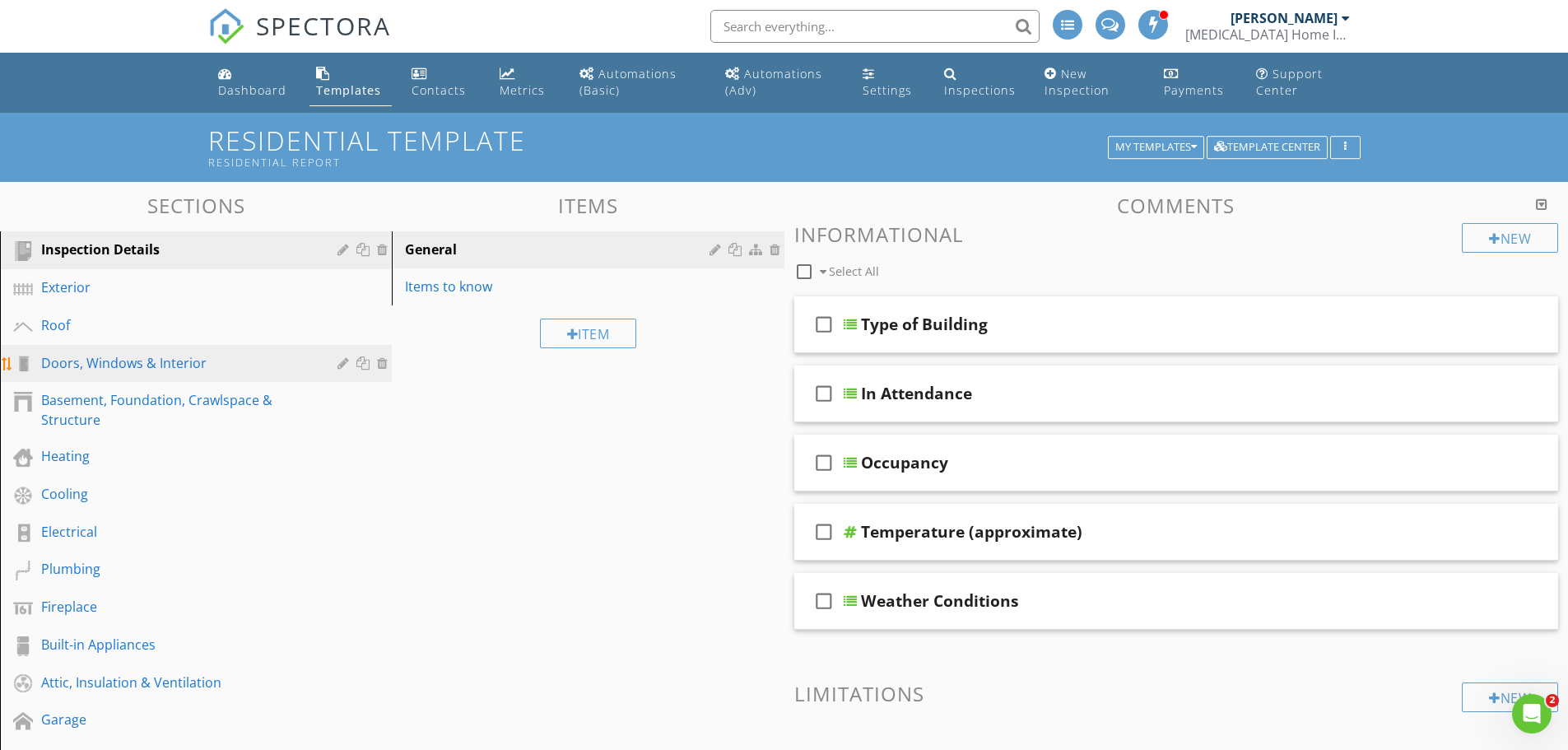
click at [134, 362] on div "Doors, Windows & Interior" at bounding box center [177, 362] width 272 height 20
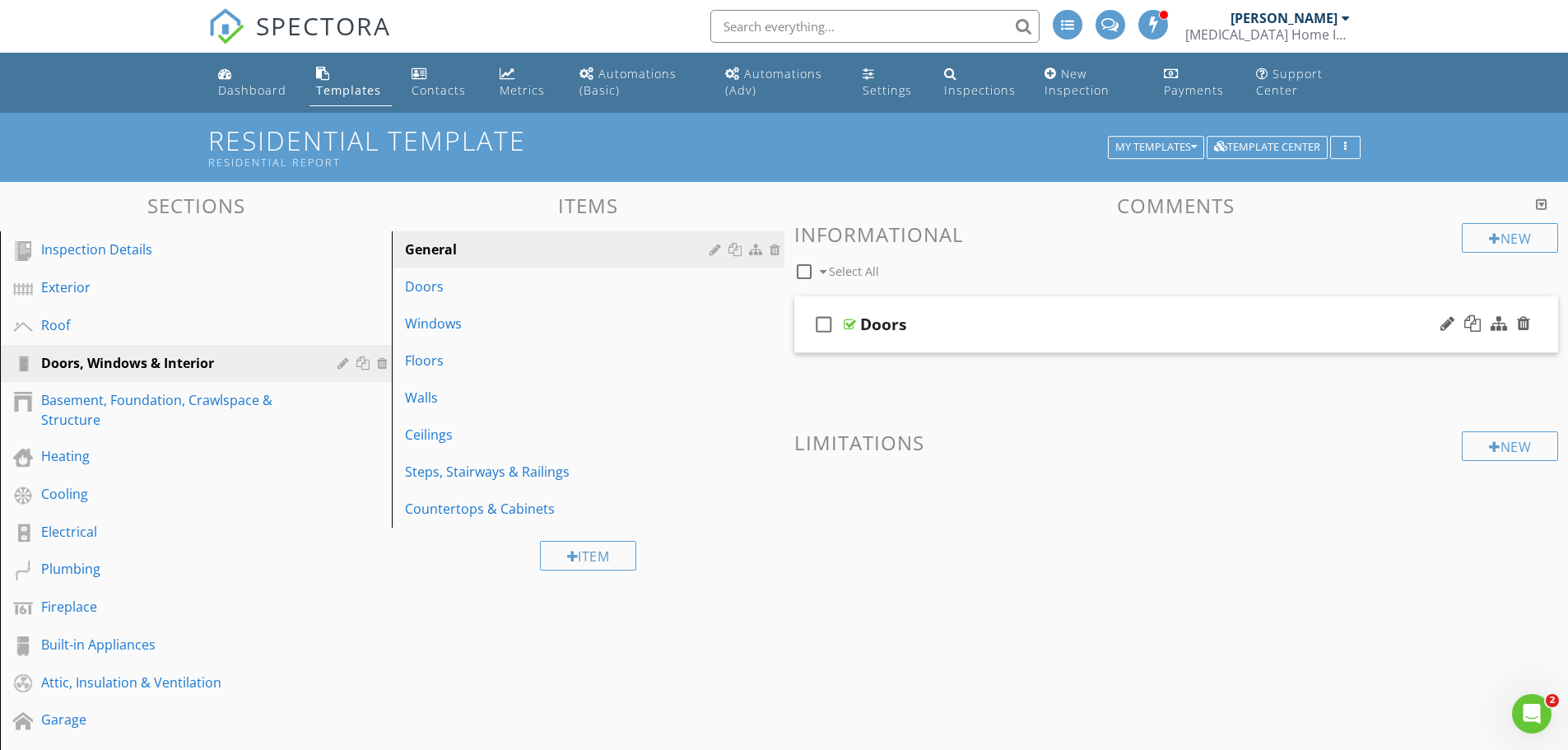
click at [971, 311] on div "check_box_outline_blank Doors" at bounding box center [1176, 324] width 765 height 57
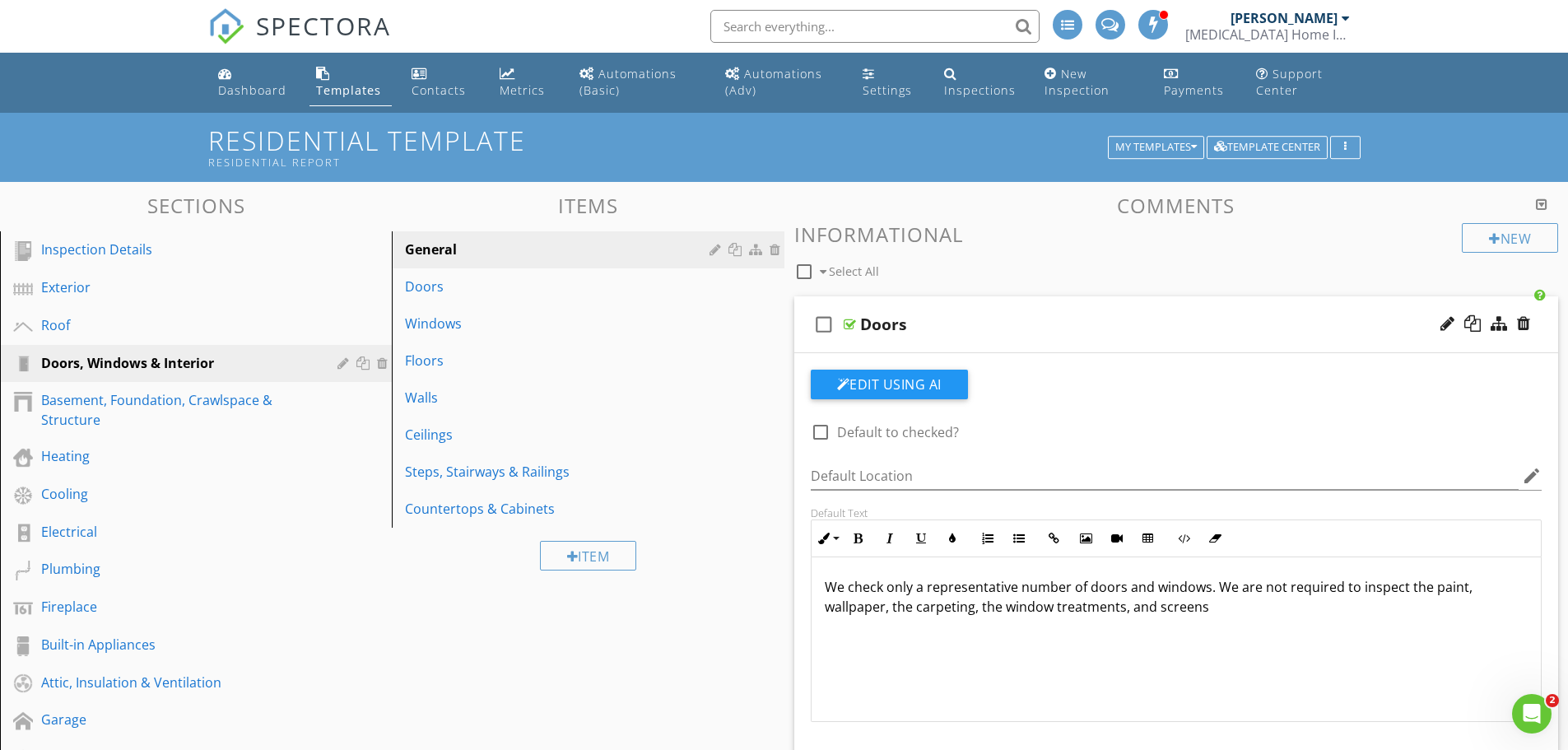
click at [1112, 636] on div "We check only a representative number of doors and windows. We are not required…" at bounding box center [1176, 638] width 730 height 164
click at [1215, 608] on p "We check only a representative number of doors and windows. We are not required…" at bounding box center [1176, 596] width 704 height 39
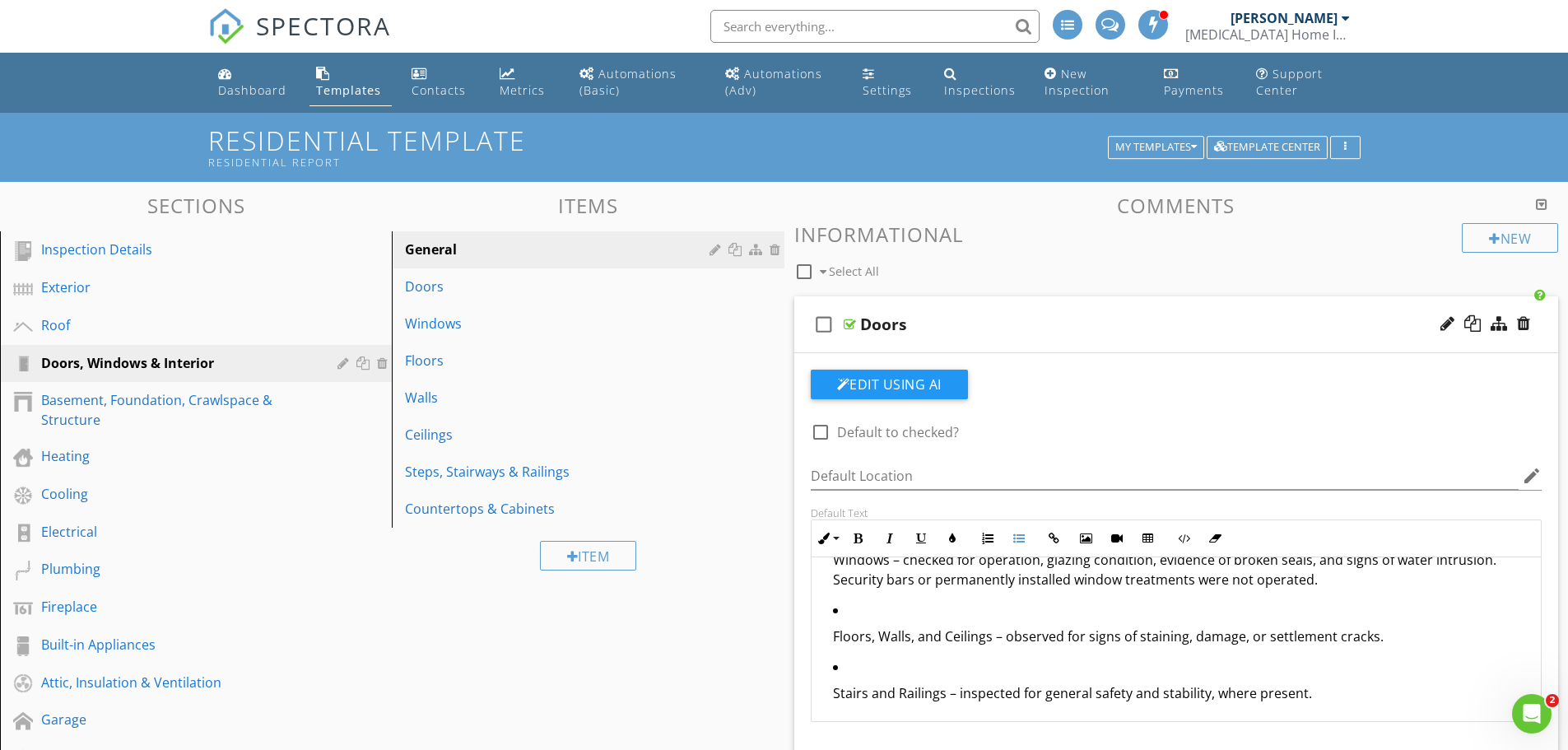
scroll to position [208, 0]
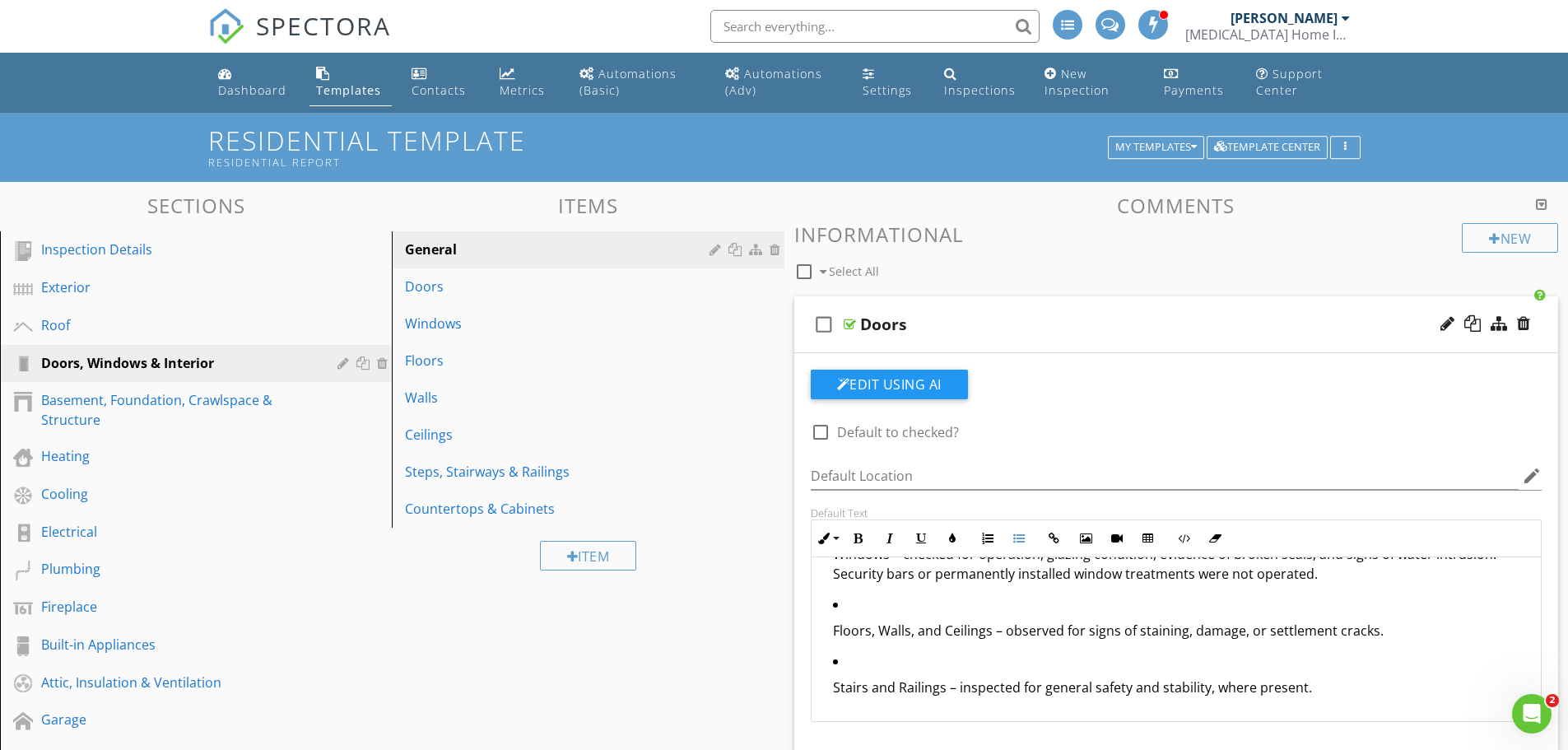
click at [830, 631] on ul "Doors – checked for proper operation, alignment, latching, and visible damage. …" at bounding box center [1176, 584] width 704 height 247
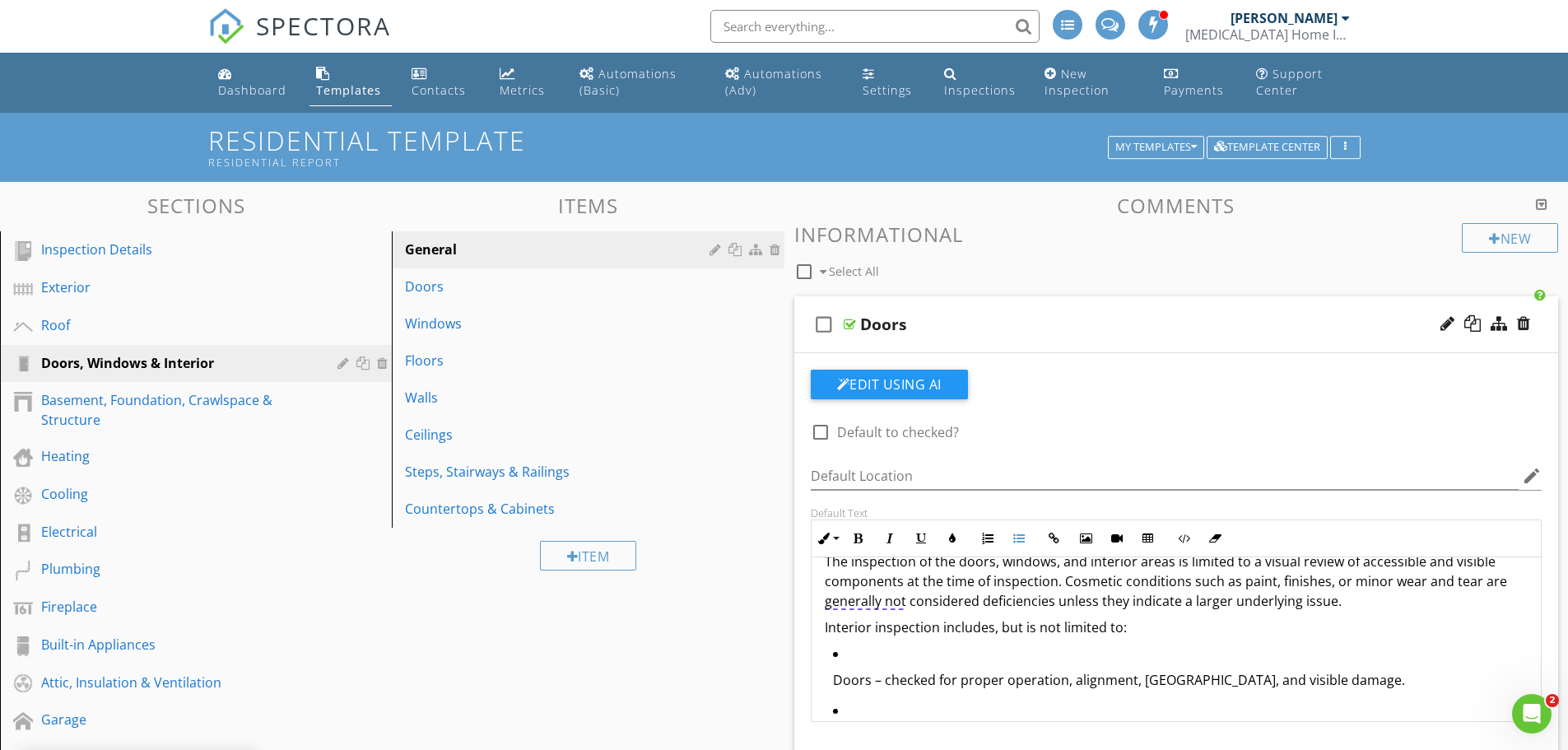
scroll to position [0, 0]
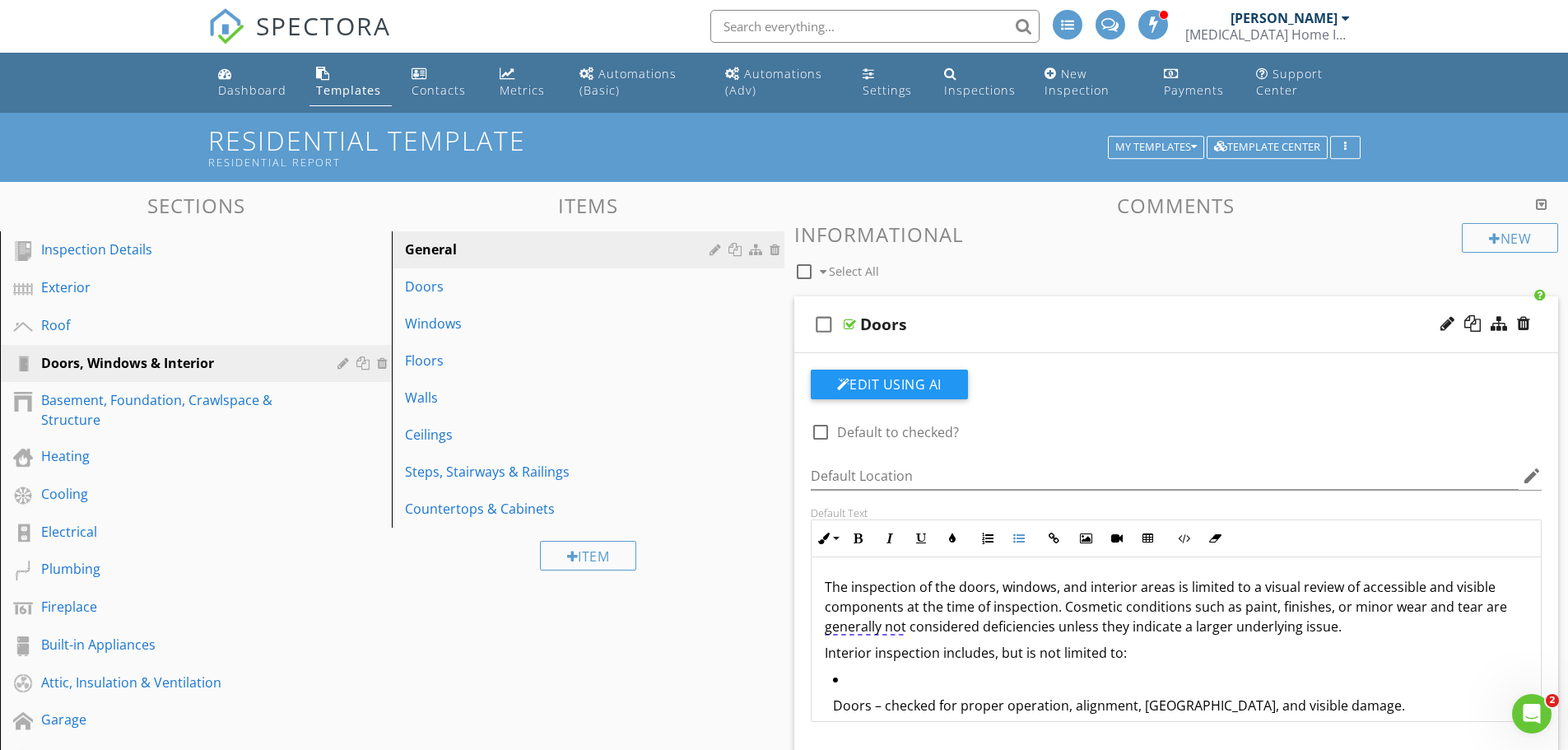
click at [849, 679] on li "Doors – checked for proper operation, alignment, latching, and visible damage." at bounding box center [1180, 697] width 695 height 57
click at [918, 382] on button "Edit Using AI" at bounding box center [889, 384] width 157 height 30
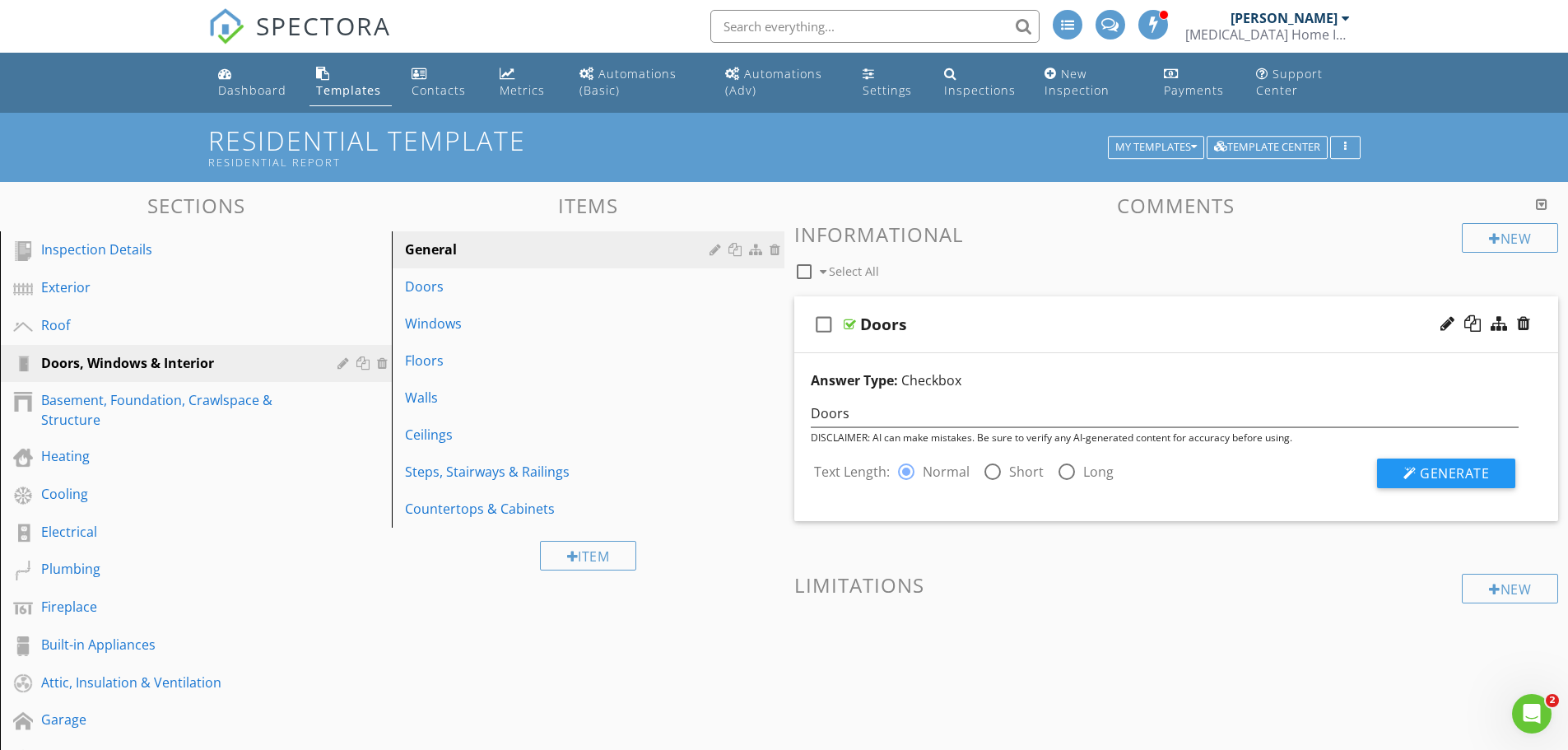
click at [987, 467] on div at bounding box center [992, 471] width 28 height 28
radio input "false"
radio input "true"
click at [1448, 476] on span "Generate" at bounding box center [1454, 473] width 69 height 18
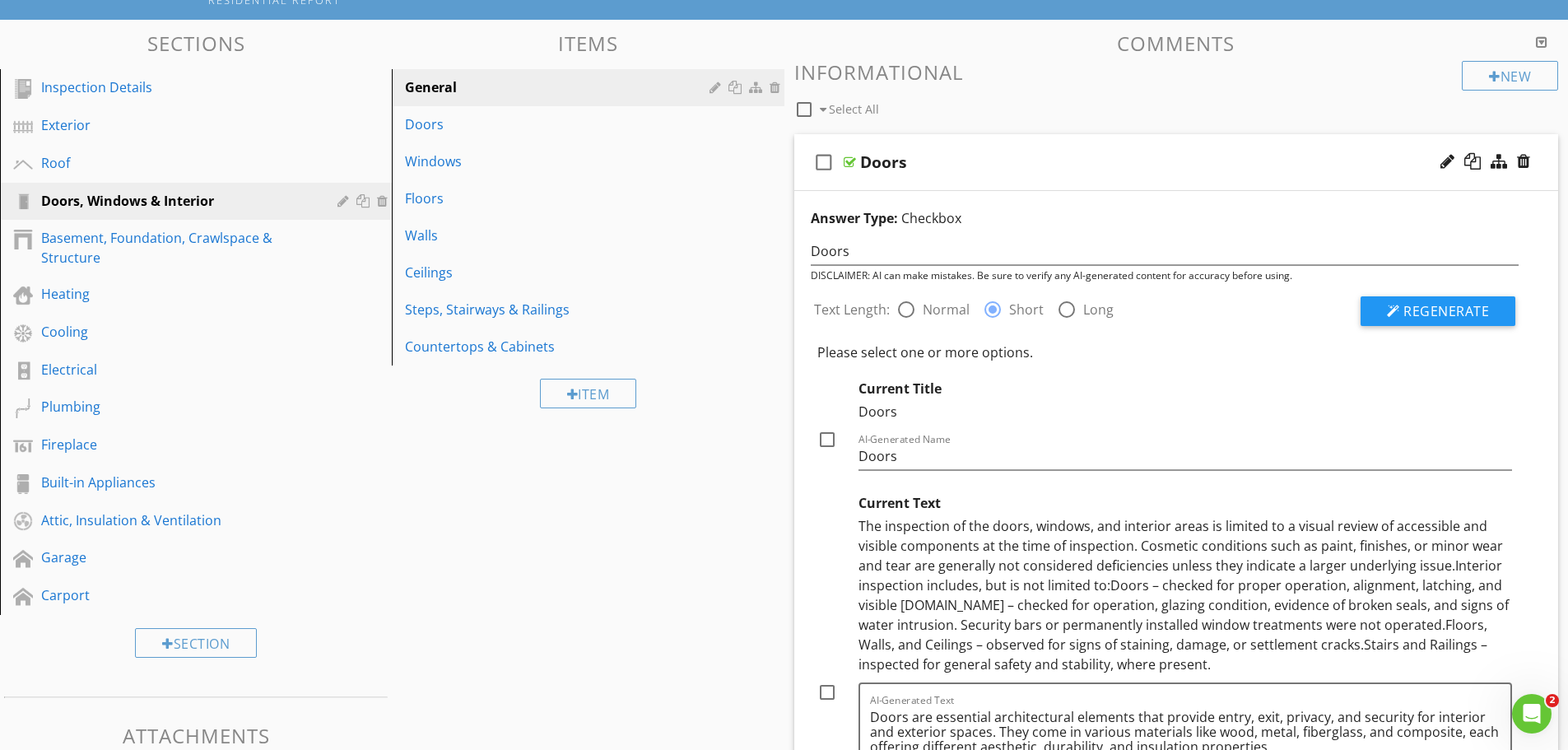
scroll to position [164, 0]
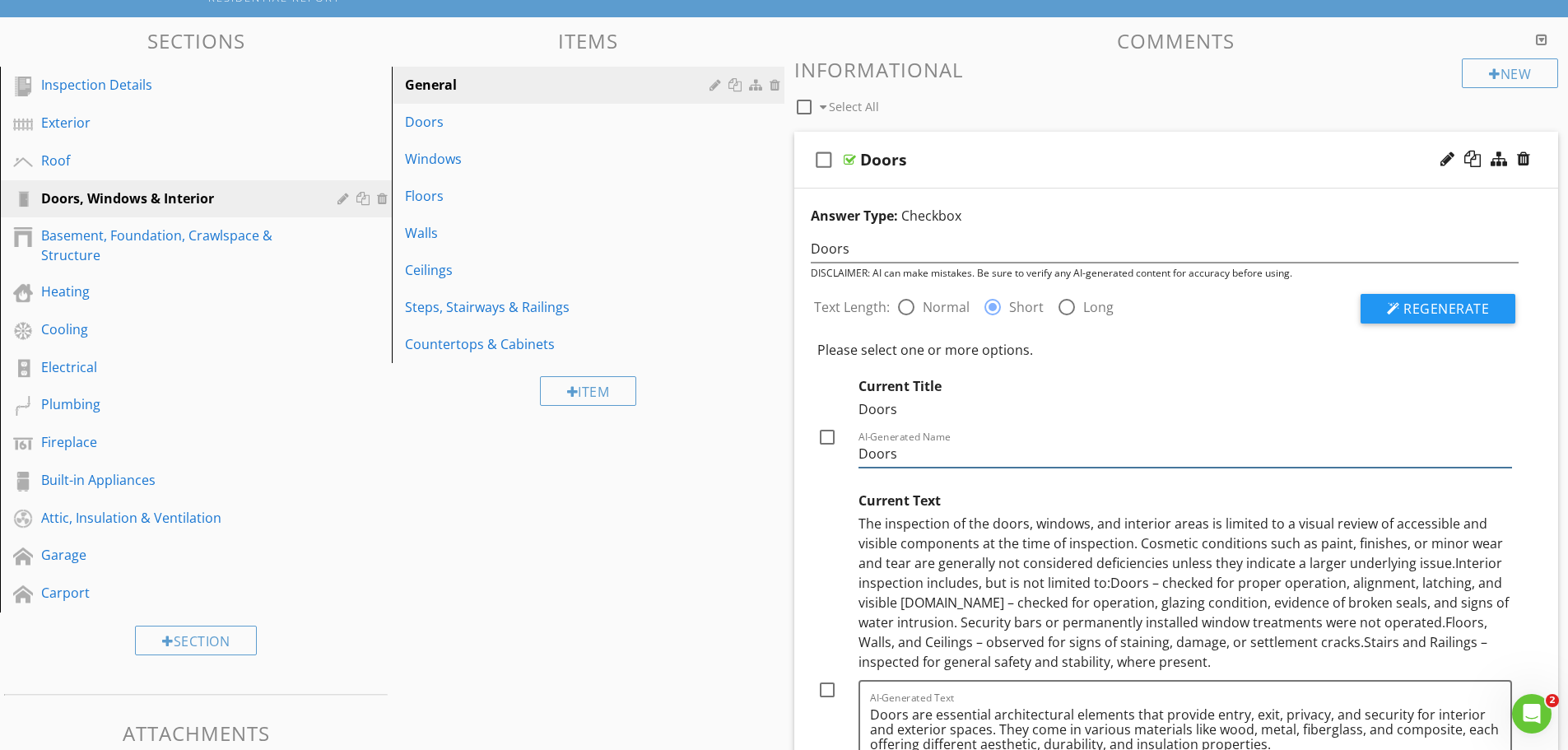
click at [917, 456] on input "Doors" at bounding box center [1185, 454] width 654 height 27
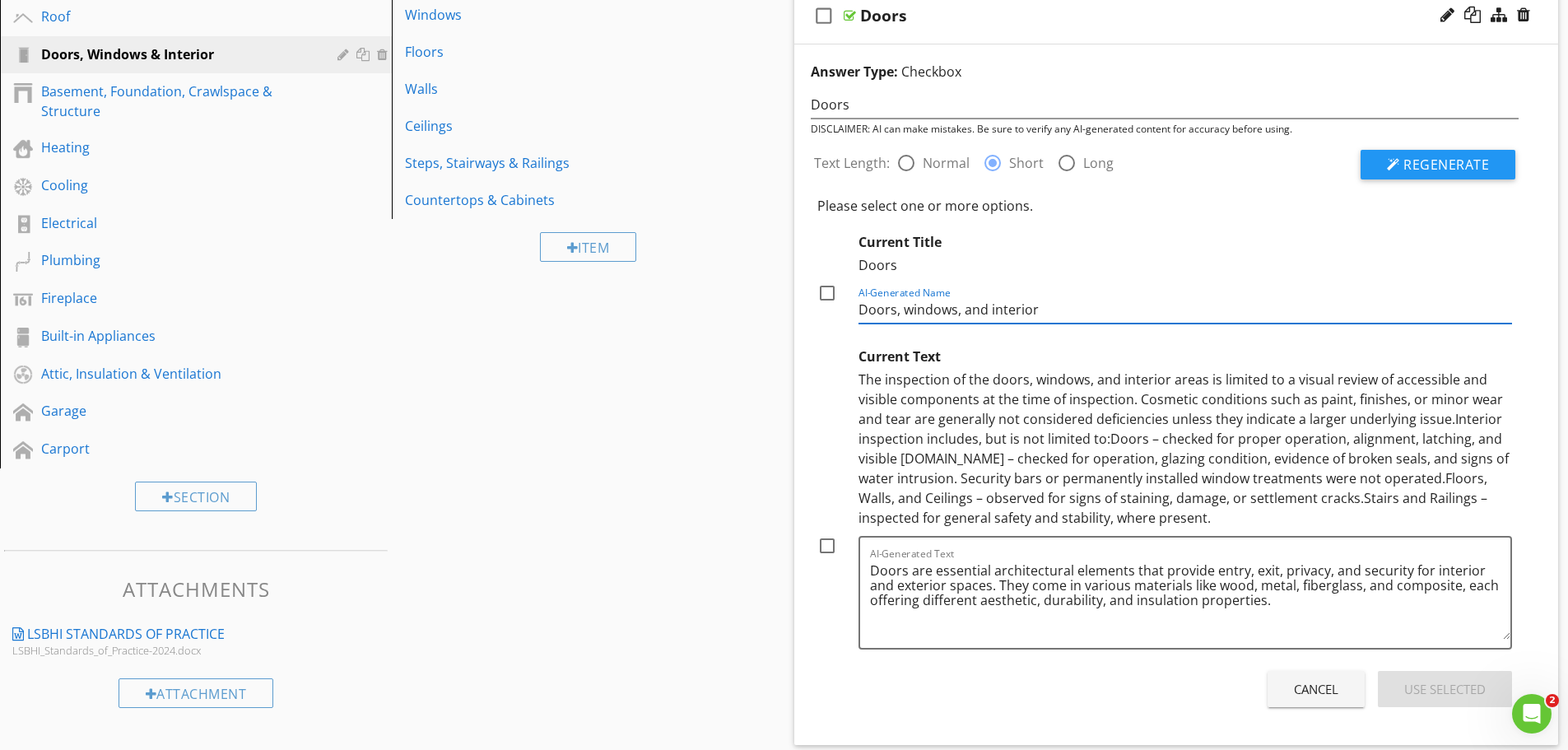
scroll to position [412, 0]
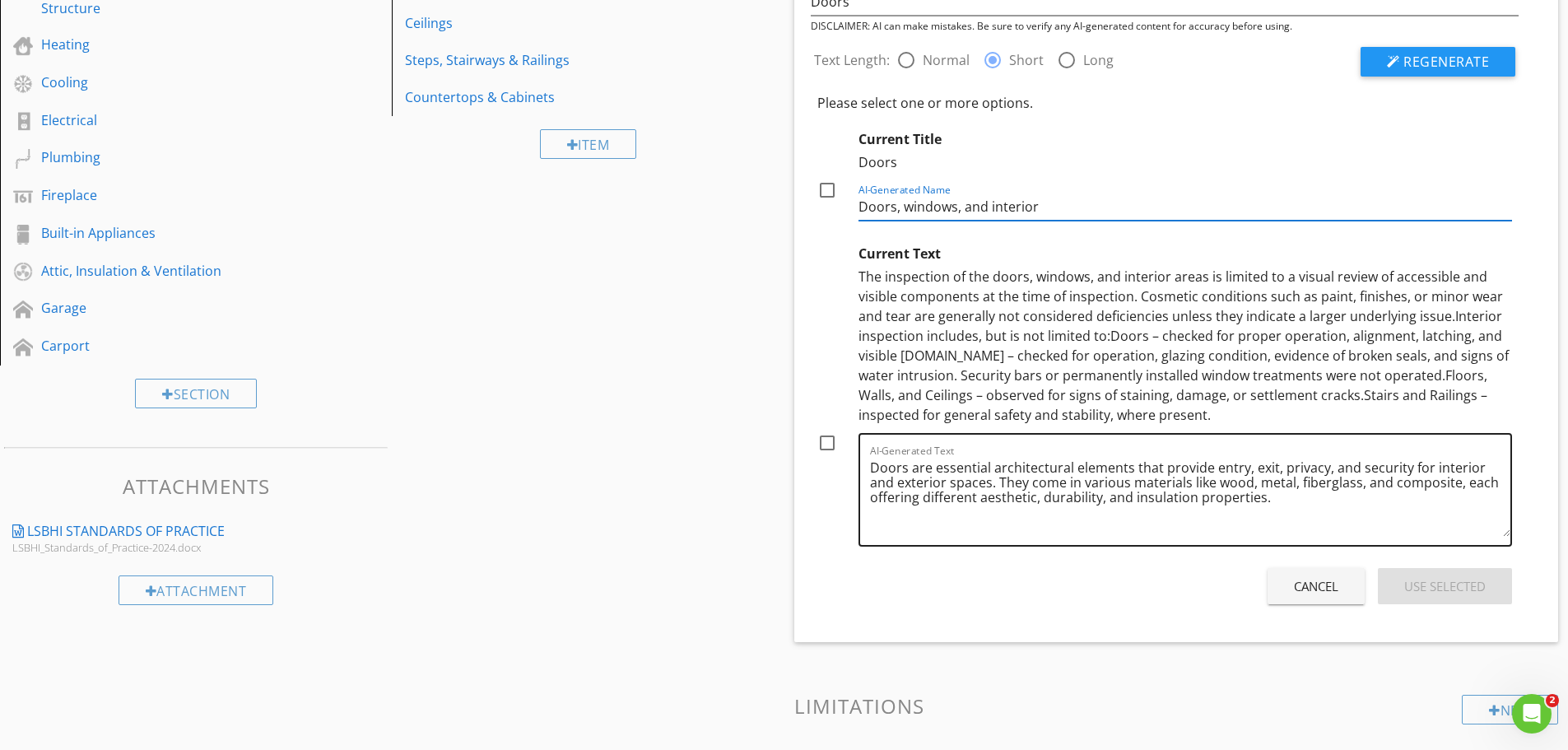
type input "Doors, windows, and interior"
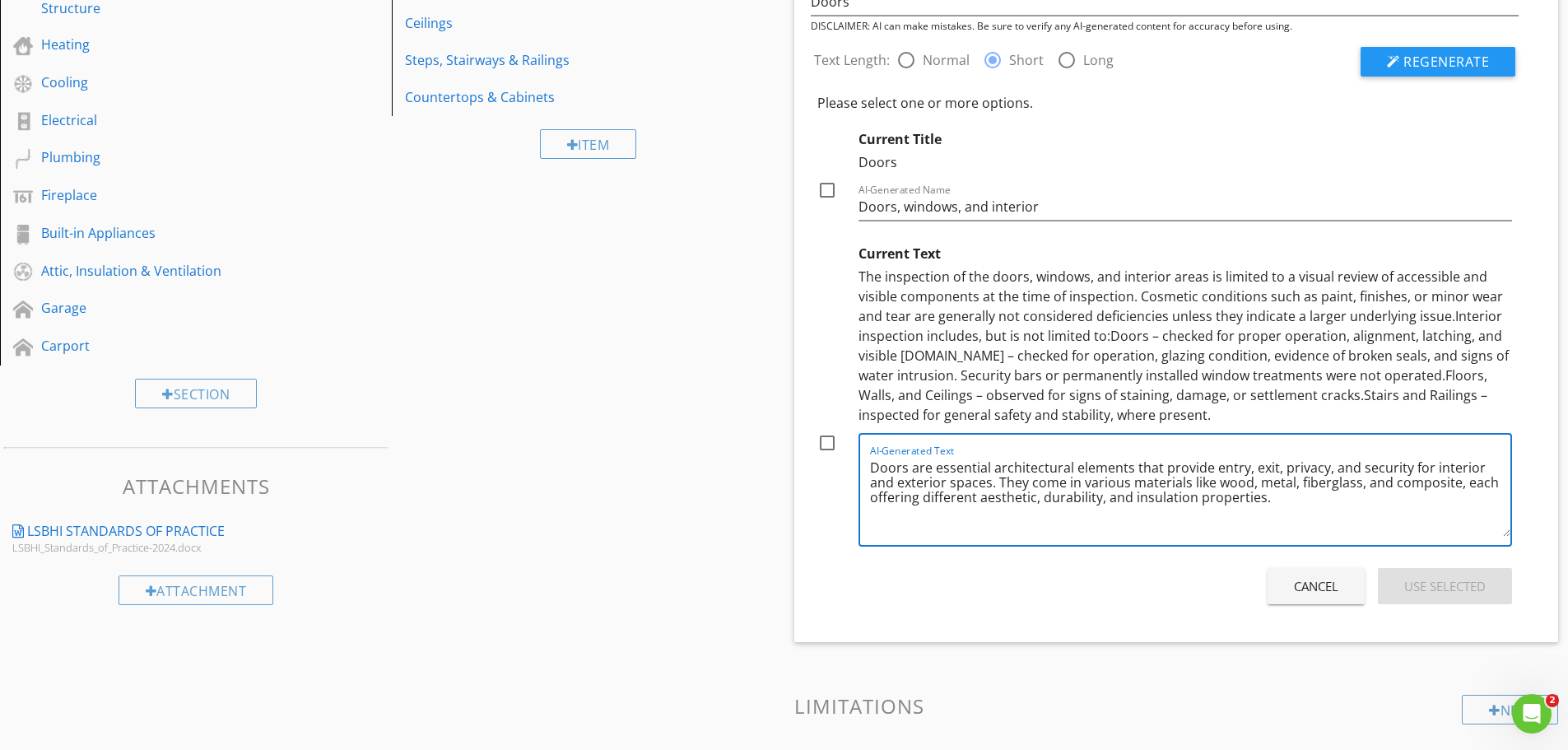
click at [1071, 467] on textarea "Doors are essential architectural elements that provide entry, exit, privacy, a…" at bounding box center [1190, 495] width 642 height 83
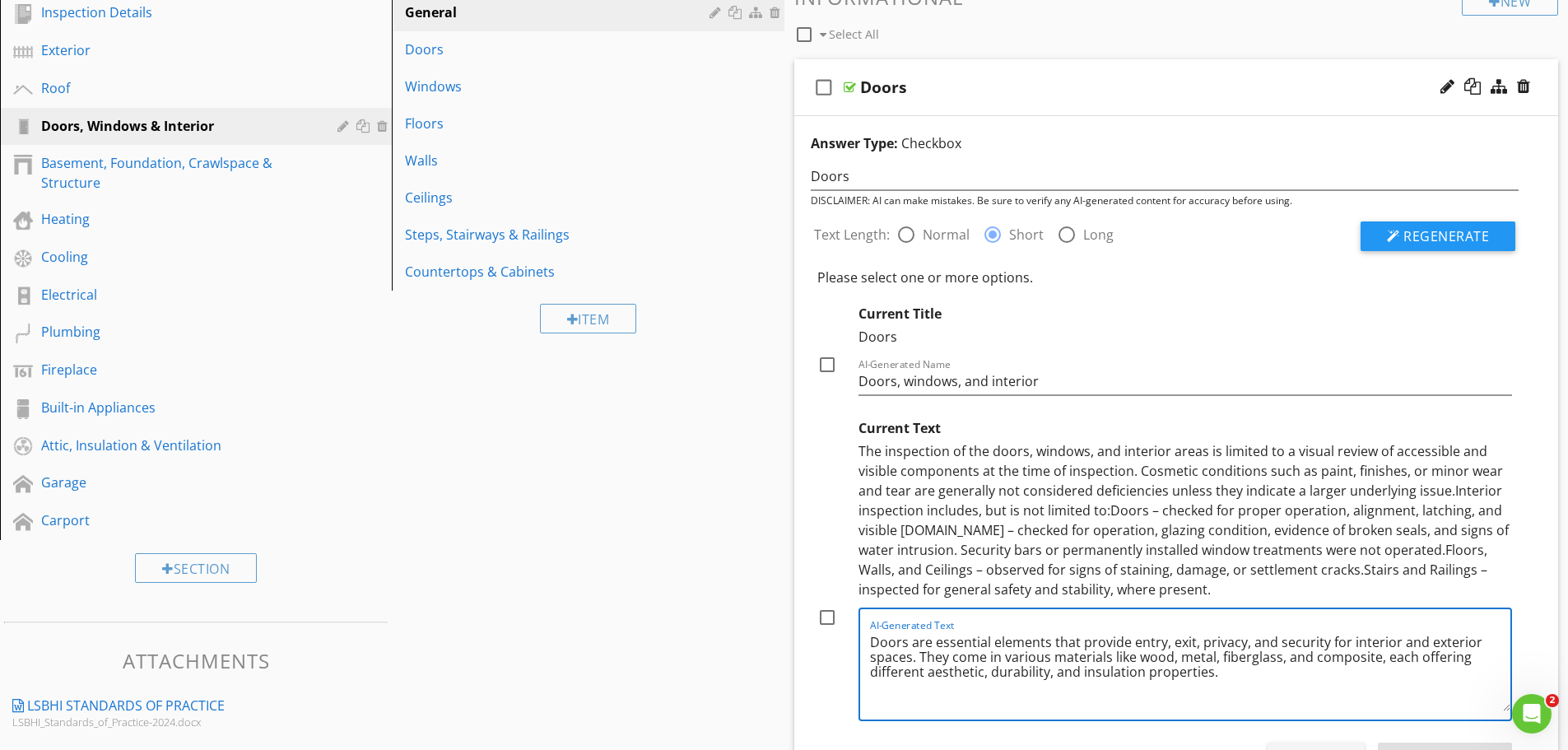
scroll to position [214, 0]
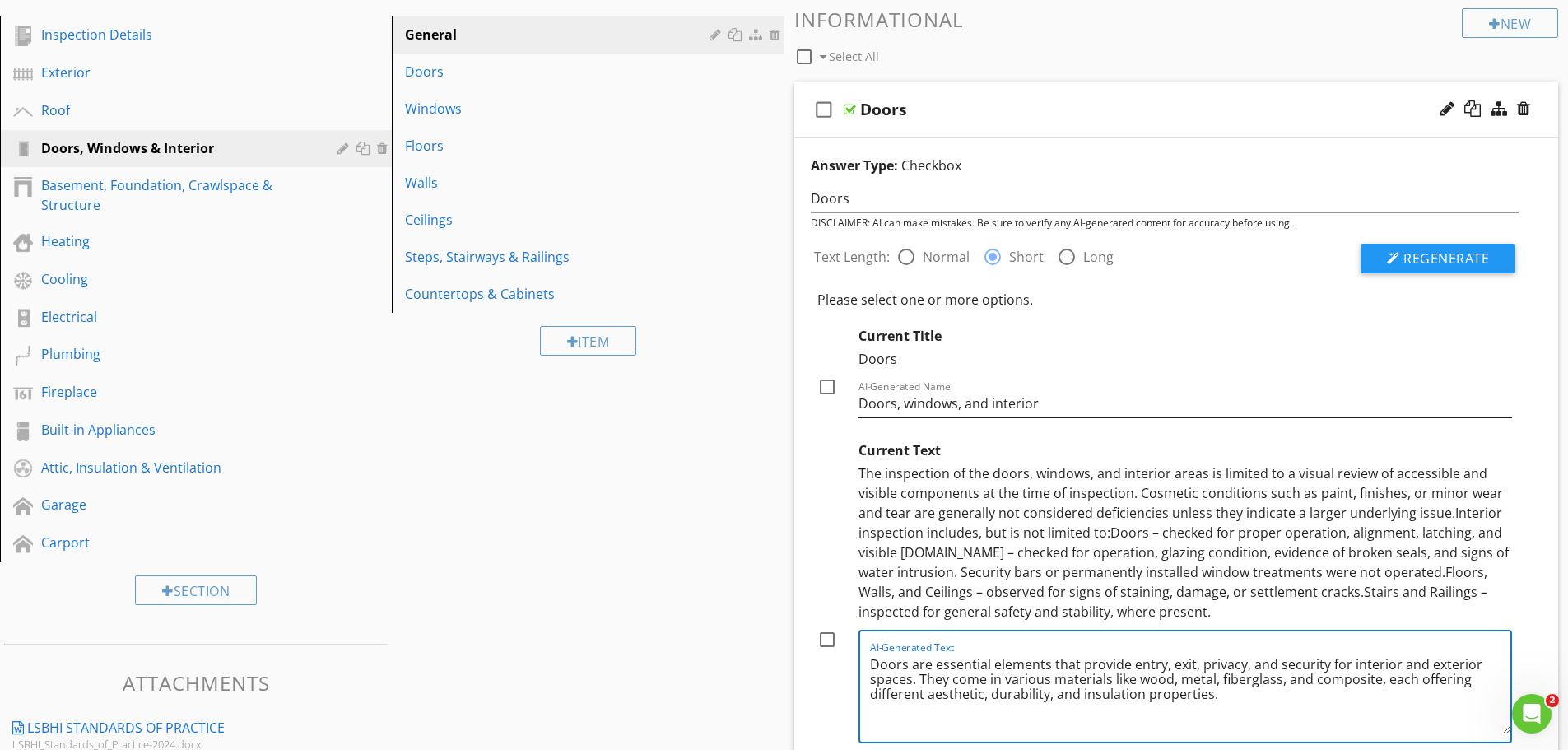
type textarea "Doors are essential elements that provide entry, exit, privacy, and security fo…"
drag, startPoint x: 1050, startPoint y: 397, endPoint x: 857, endPoint y: 391, distance: 193.1
click at [857, 391] on div "Current Title Doors check_box_outline_blank AI-Generated Name Doors, windows, a…" at bounding box center [1165, 371] width 695 height 91
click at [881, 189] on input "Doors" at bounding box center [1165, 199] width 709 height 27
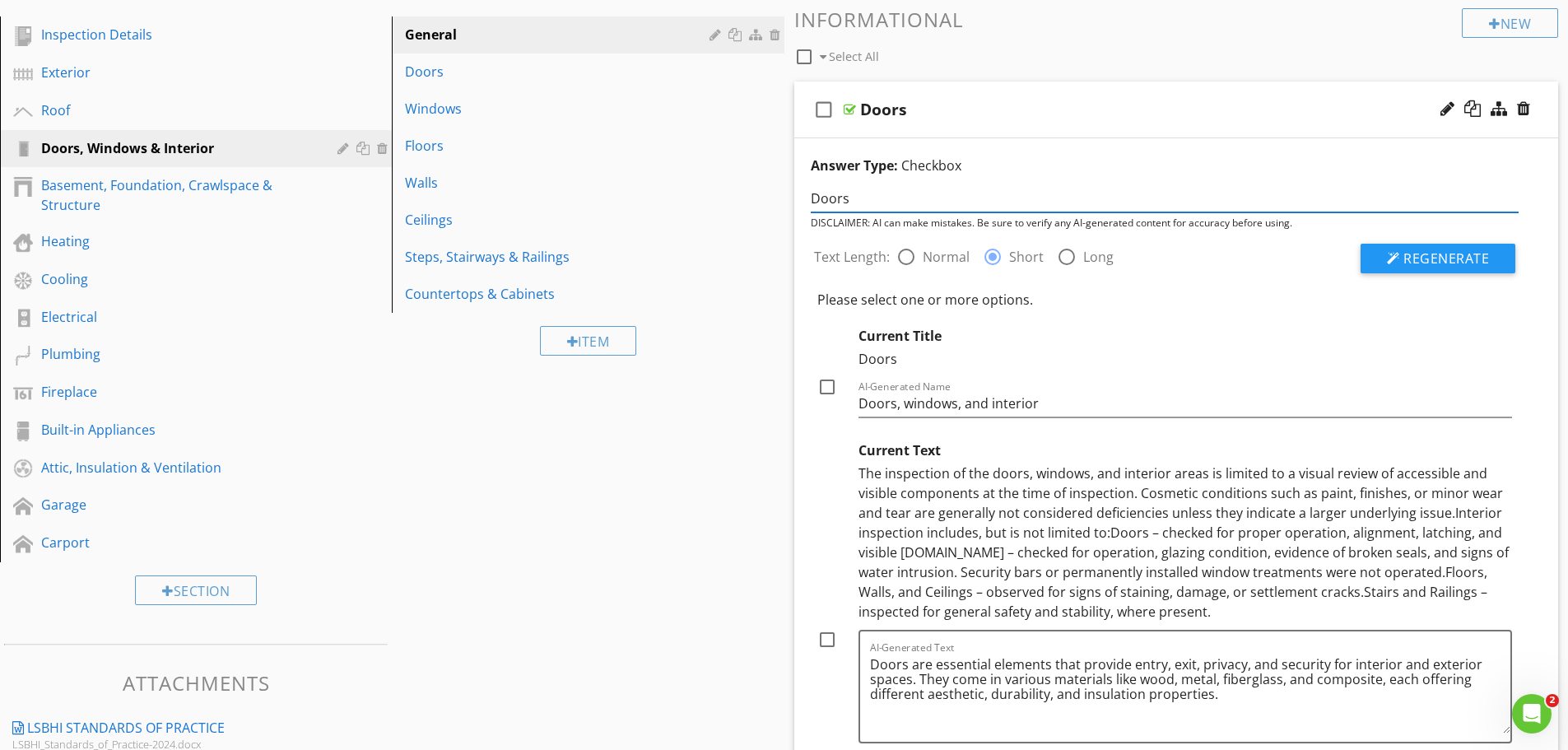
paste input ", windows, and interior"
type input "Doors, windows, and interior"
click at [1428, 252] on span "Regenerate" at bounding box center [1446, 258] width 86 height 18
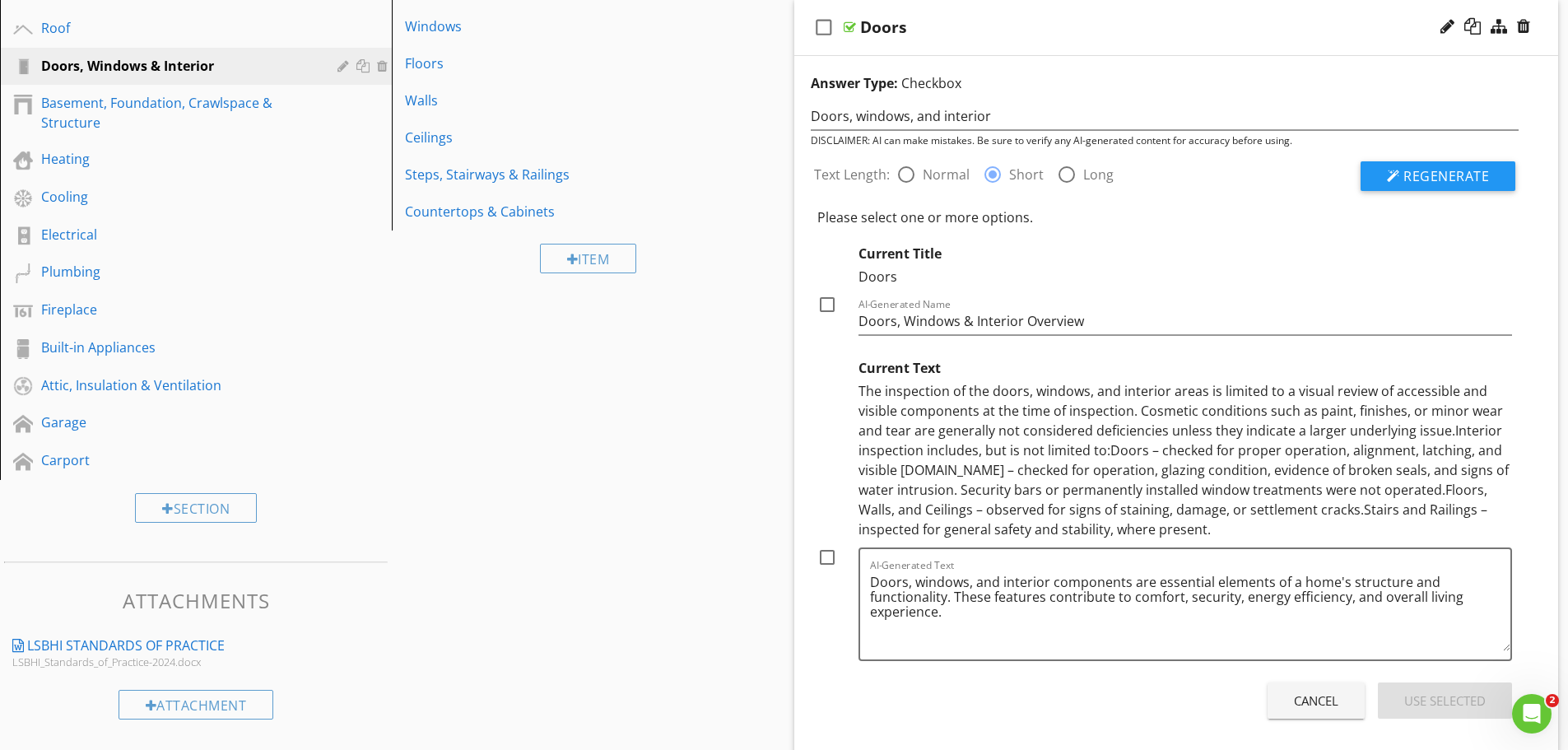
click at [825, 303] on div at bounding box center [826, 304] width 28 height 28
checkbox input "true"
click at [825, 554] on div at bounding box center [826, 557] width 28 height 28
checkbox input "true"
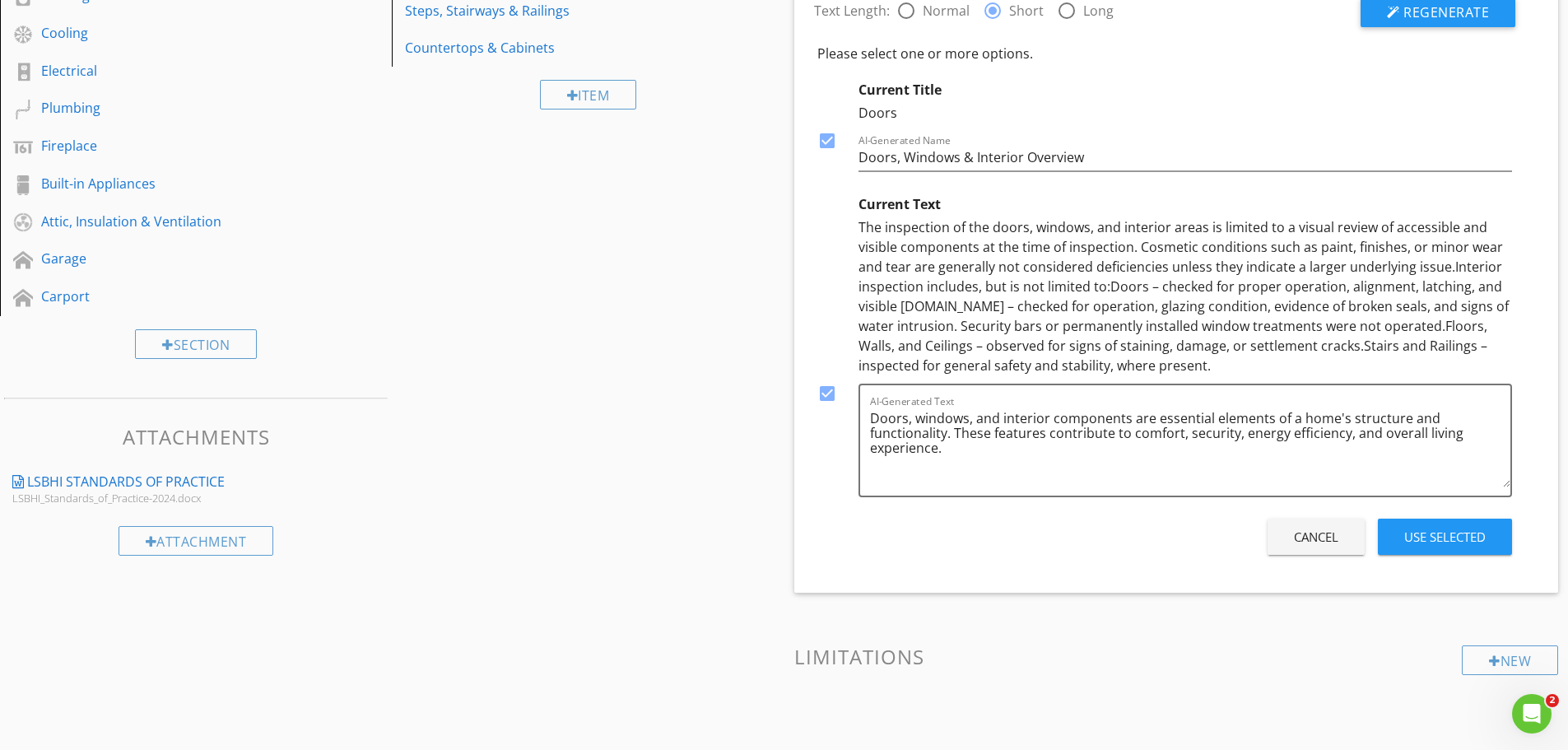
scroll to position [462, 0]
click at [1469, 525] on button "Use Selected" at bounding box center [1444, 536] width 134 height 37
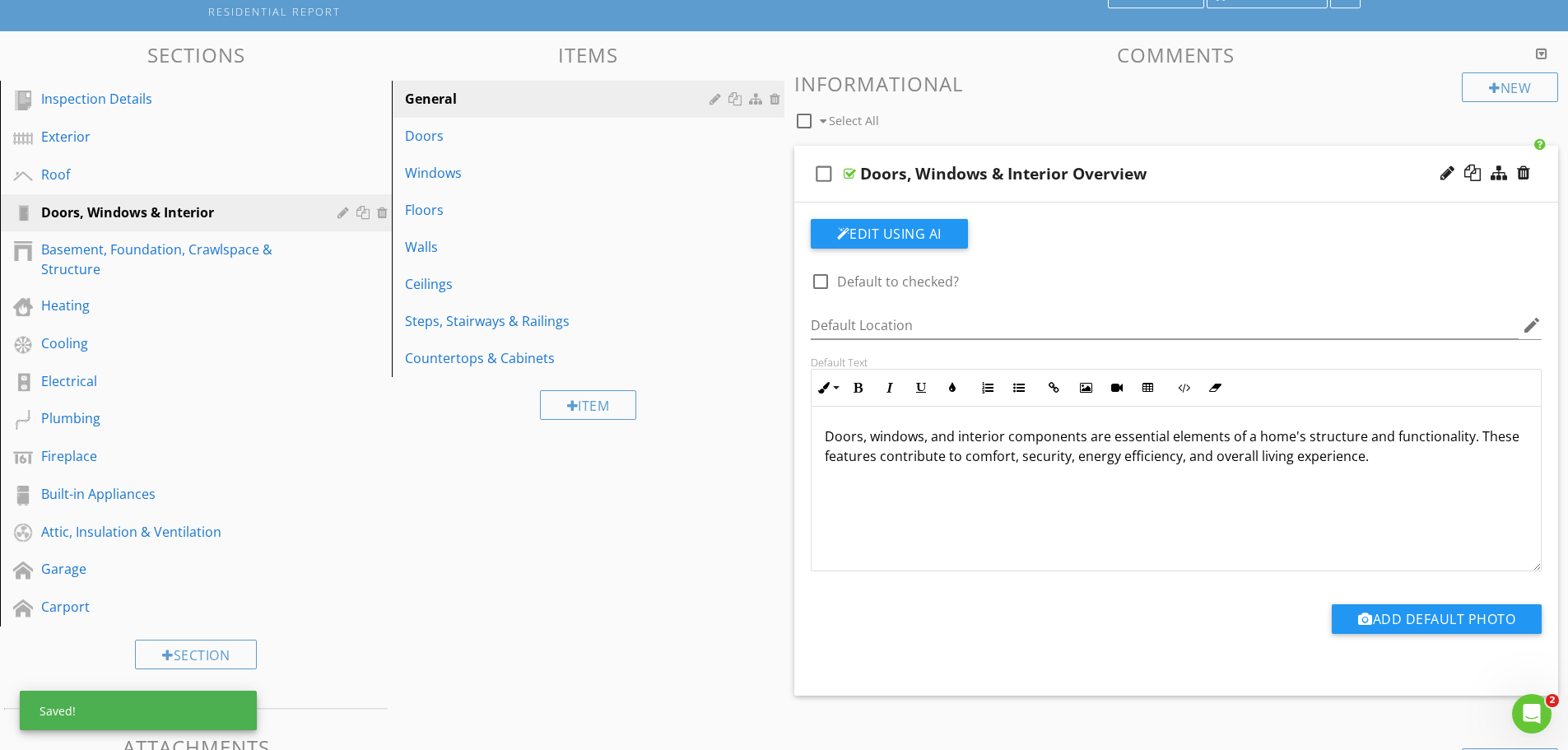
scroll to position [48, 0]
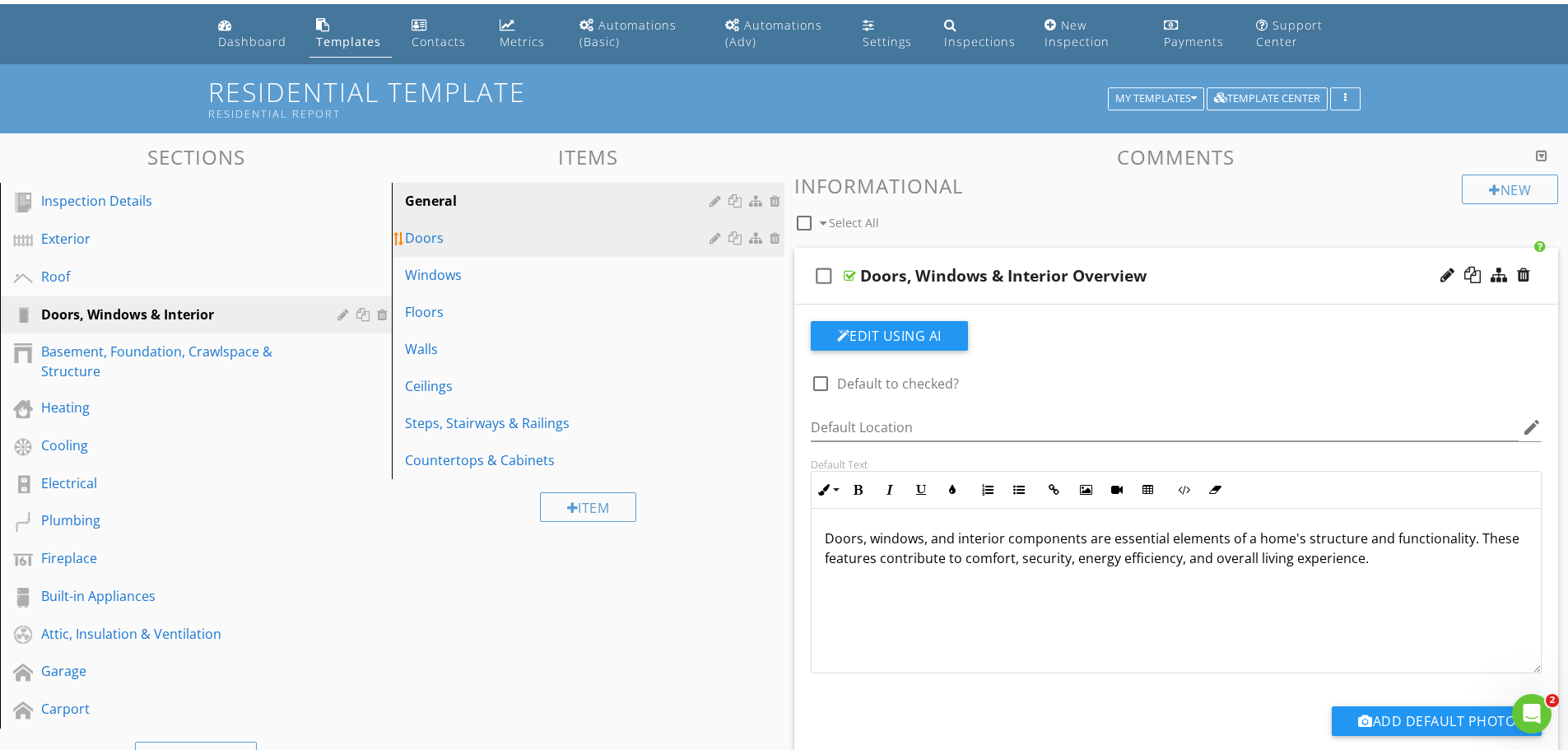
click at [435, 238] on div "Doors" at bounding box center [559, 238] width 309 height 20
